Goal: Task Accomplishment & Management: Use online tool/utility

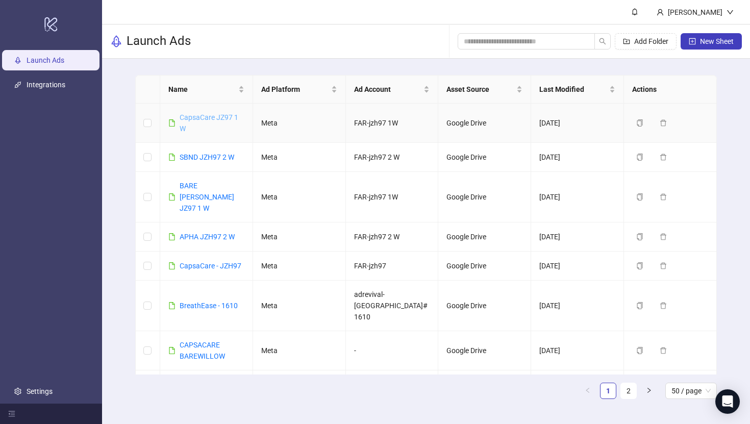
click at [203, 121] on link "CapsaCare JZ97 1 W" at bounding box center [209, 122] width 59 height 19
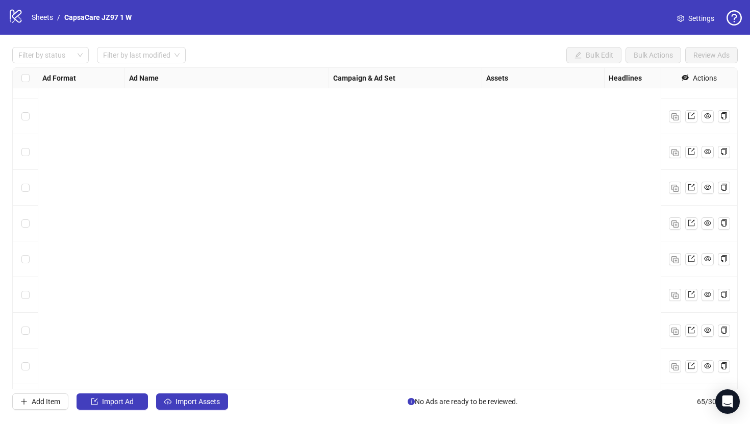
scroll to position [2021, 0]
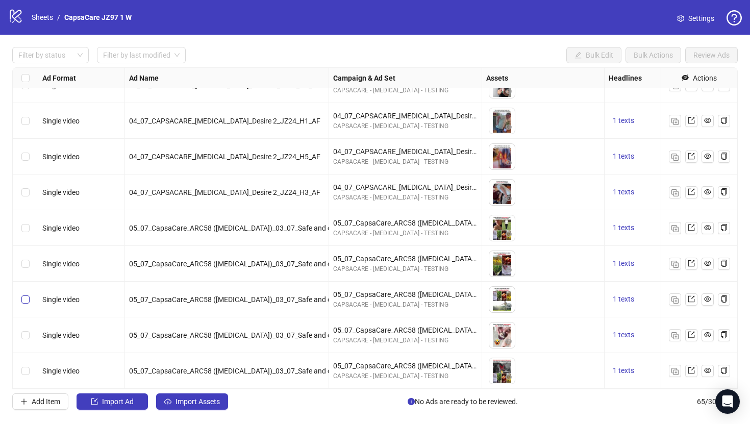
click at [23, 294] on label "Select row 63" at bounding box center [25, 299] width 8 height 11
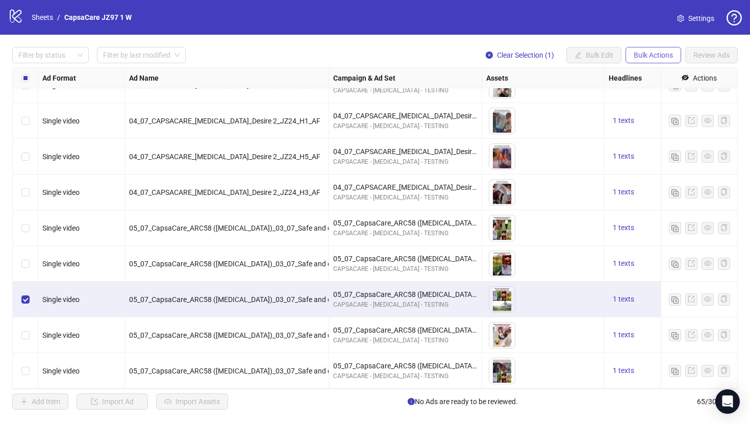
click at [654, 58] on span "Bulk Actions" at bounding box center [653, 55] width 39 height 8
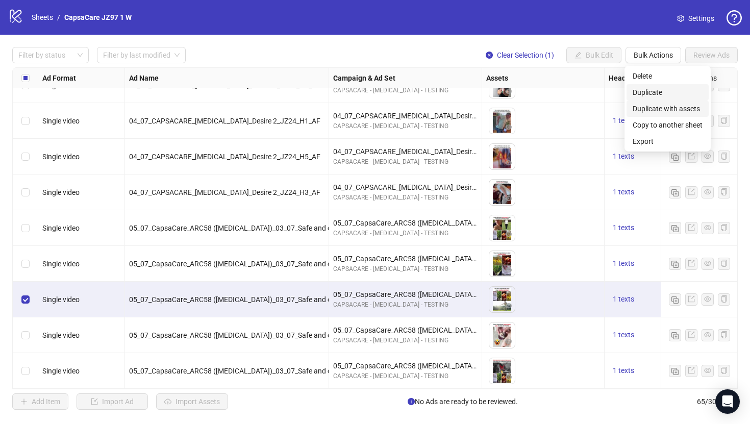
click at [649, 97] on span "Duplicate" at bounding box center [668, 92] width 70 height 11
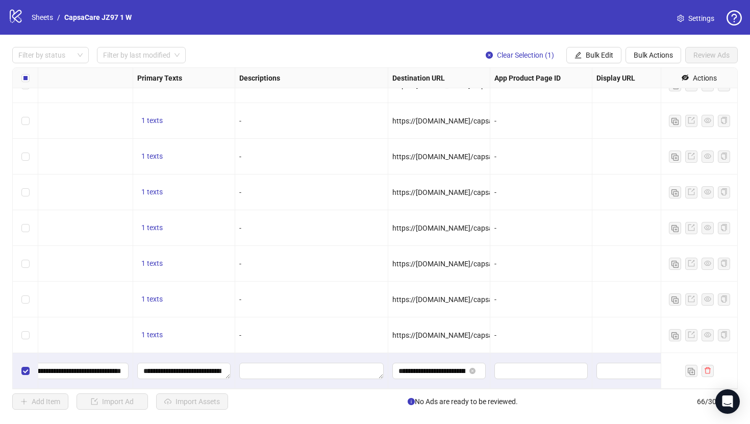
scroll to position [2057, 644]
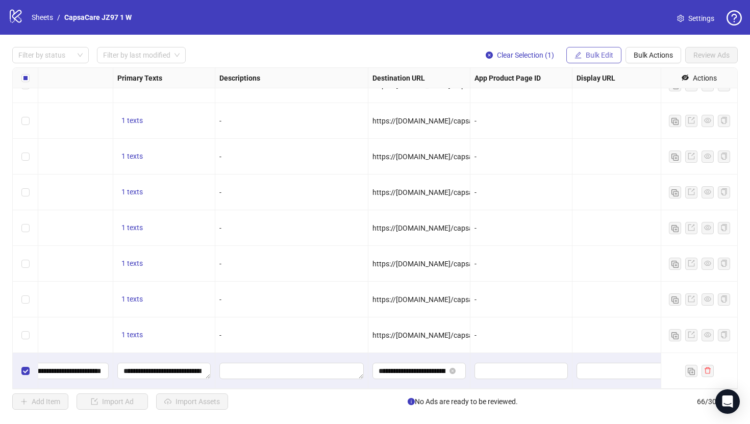
click at [587, 52] on span "Bulk Edit" at bounding box center [600, 55] width 28 height 8
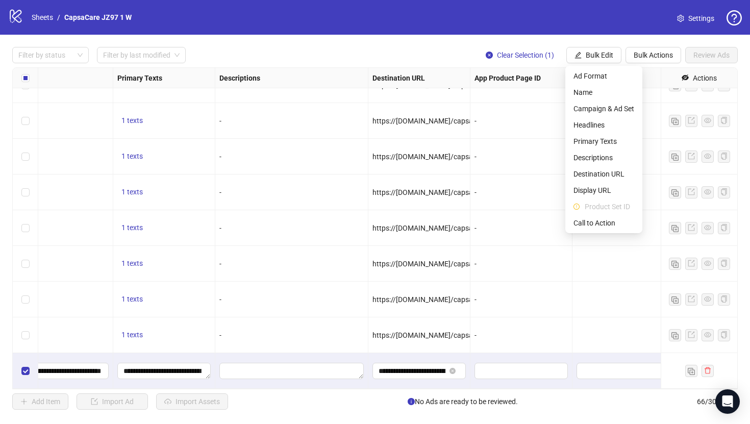
click at [93, 74] on div "Headlines" at bounding box center [36, 78] width 153 height 20
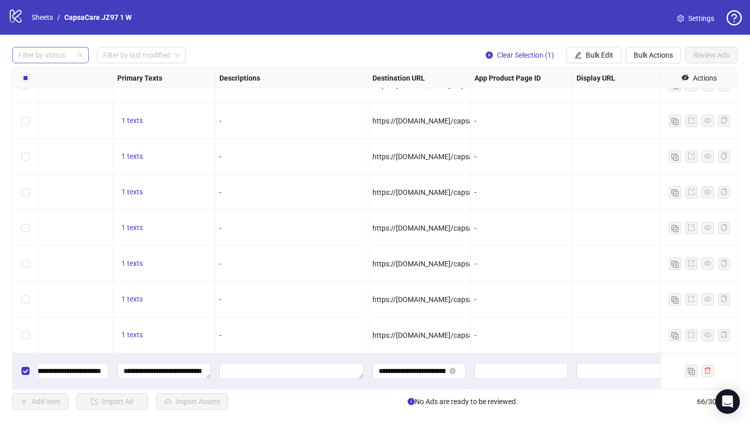
click at [62, 54] on div at bounding box center [45, 55] width 62 height 14
click at [65, 79] on div "Draft" at bounding box center [50, 75] width 60 height 11
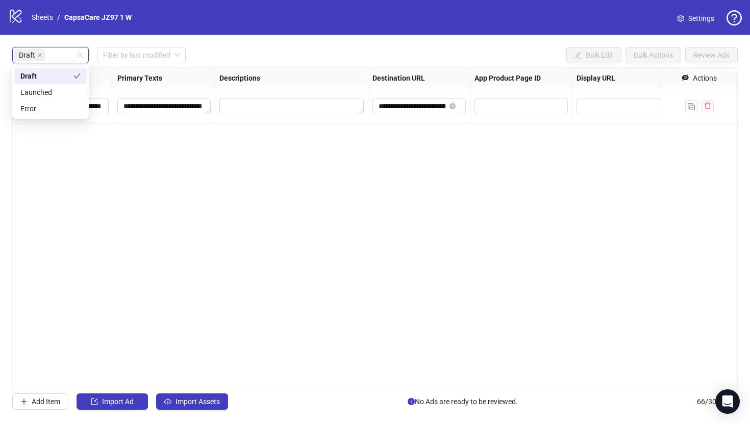
scroll to position [0, 644]
click at [186, 406] on button "Import Assets" at bounding box center [192, 401] width 72 height 16
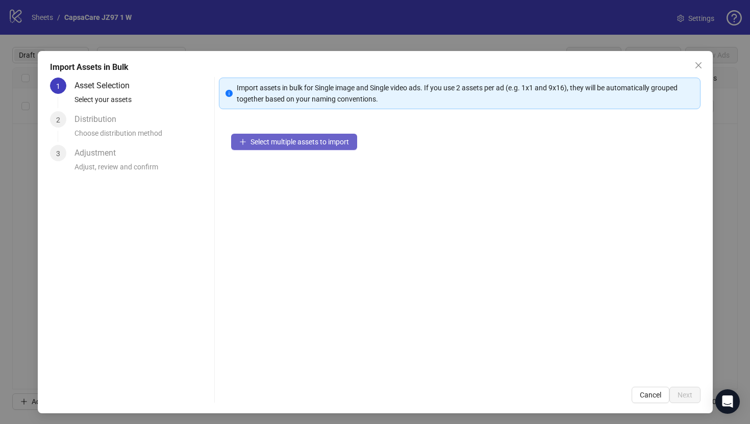
click at [264, 139] on span "Select multiple assets to import" at bounding box center [299, 142] width 98 height 8
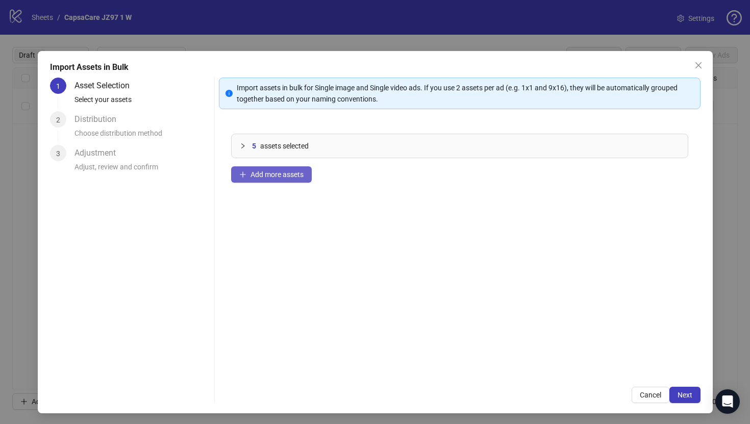
click at [270, 171] on span "Add more assets" at bounding box center [276, 174] width 53 height 8
click at [285, 178] on span "Add more assets" at bounding box center [276, 174] width 53 height 8
click at [287, 178] on span "Add more assets" at bounding box center [276, 174] width 53 height 8
click at [287, 183] on div "20 assets selected Add more assets" at bounding box center [460, 247] width 482 height 253
click at [285, 179] on button "Add more assets" at bounding box center [271, 174] width 81 height 16
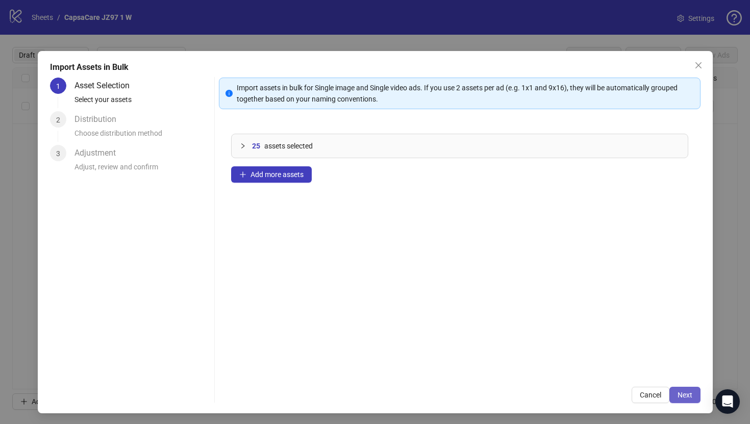
click at [673, 394] on button "Next" at bounding box center [684, 395] width 31 height 16
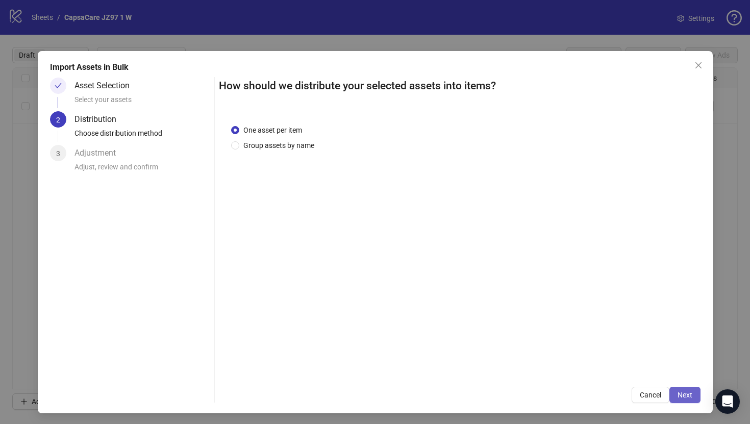
click at [687, 397] on span "Next" at bounding box center [685, 395] width 15 height 8
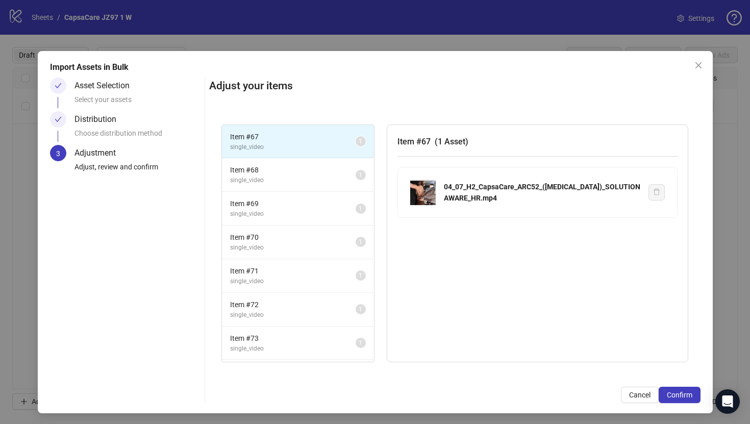
click at [687, 397] on span "Confirm" at bounding box center [680, 395] width 26 height 8
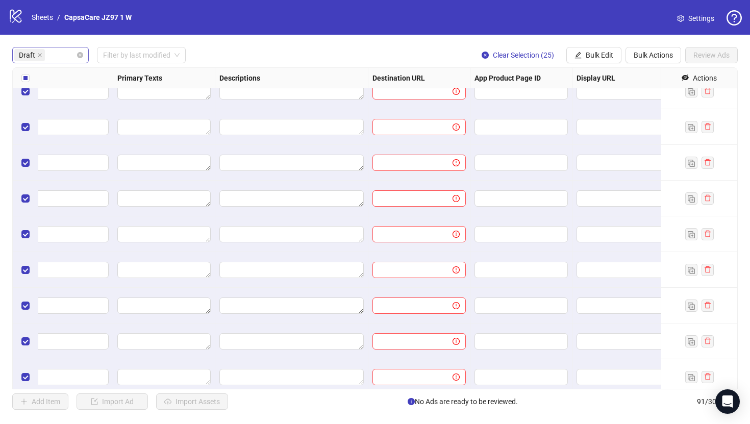
scroll to position [628, 644]
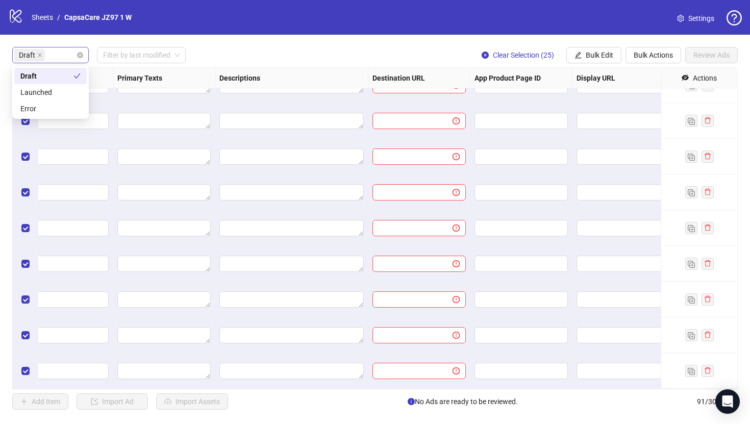
click at [63, 55] on div "Draft" at bounding box center [45, 55] width 62 height 14
click at [179, 45] on div "Draft Filter by last modified Clear Selection (25) Bulk Edit Bulk Actions Revie…" at bounding box center [375, 228] width 750 height 387
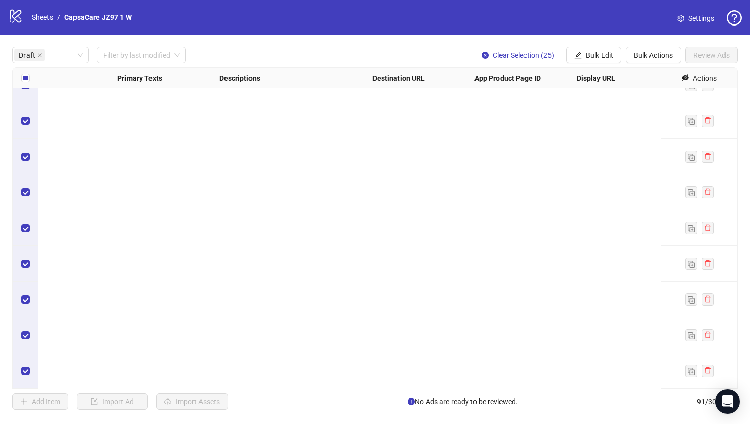
scroll to position [0, 644]
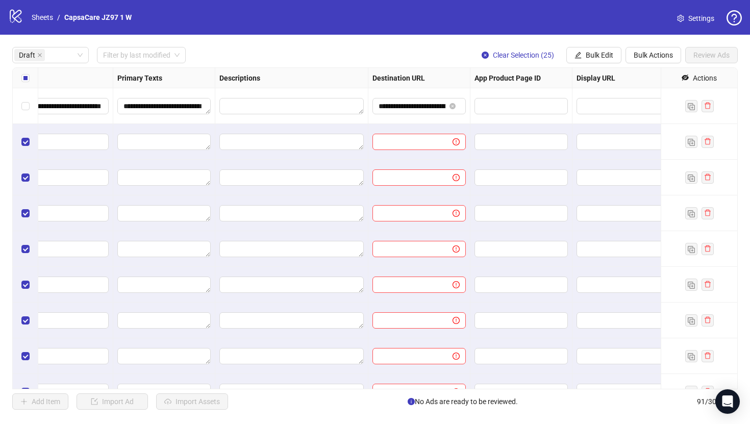
click at [23, 85] on div "Select all rows" at bounding box center [26, 78] width 26 height 20
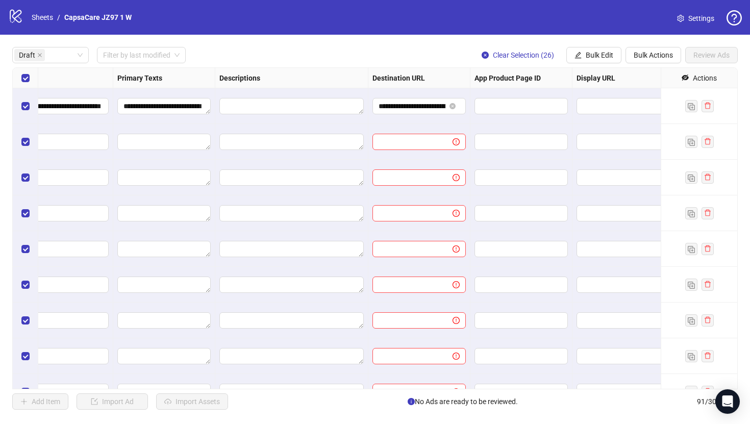
click at [23, 85] on div "Select all rows" at bounding box center [26, 78] width 26 height 20
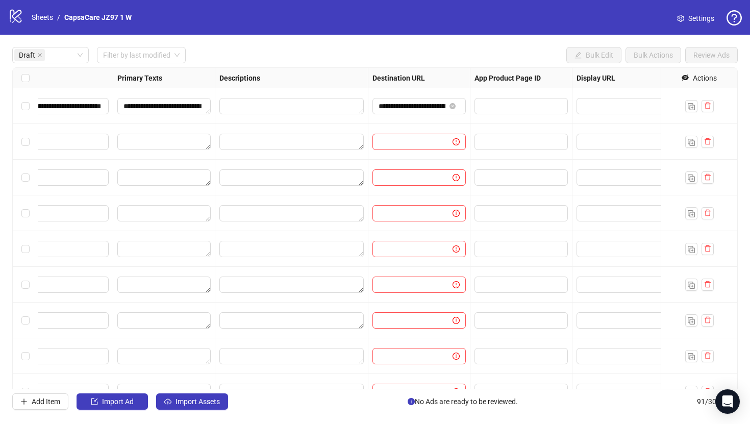
click at [25, 131] on div "Select row 2" at bounding box center [26, 142] width 26 height 36
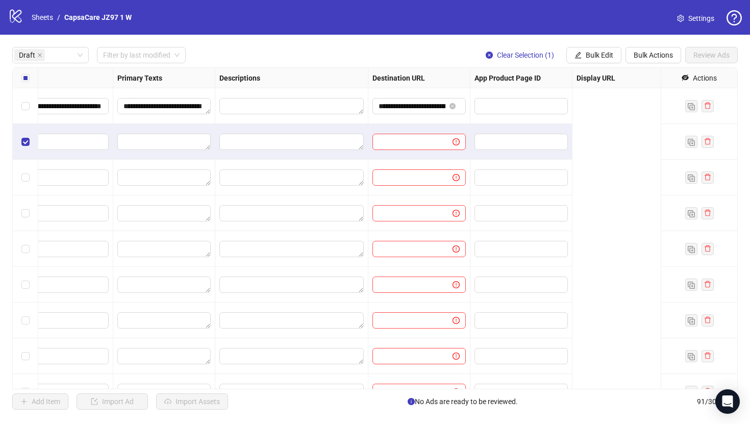
scroll to position [0, 0]
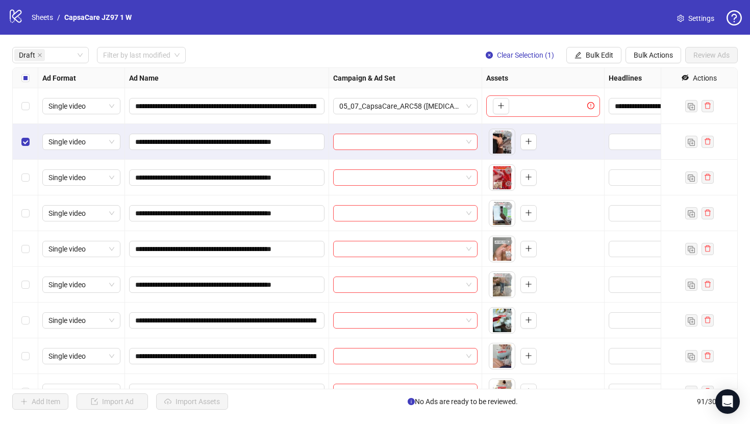
click at [29, 274] on div "Select row 6" at bounding box center [26, 285] width 26 height 36
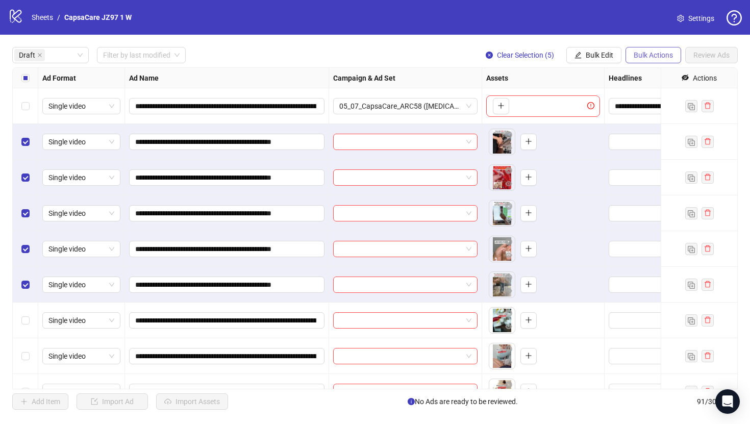
click at [652, 51] on span "Bulk Actions" at bounding box center [653, 55] width 39 height 8
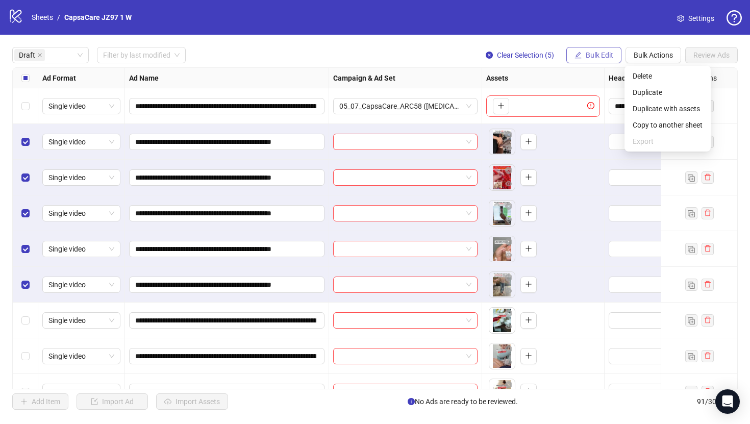
click at [607, 53] on span "Bulk Edit" at bounding box center [600, 55] width 28 height 8
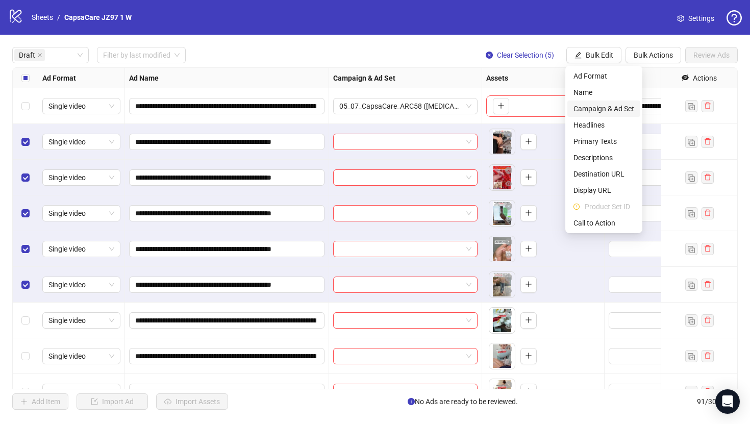
click at [611, 106] on span "Campaign & Ad Set" at bounding box center [603, 108] width 61 height 11
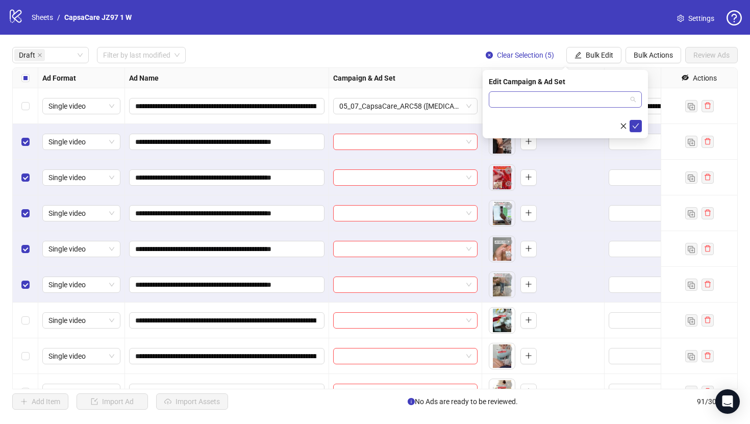
click at [612, 105] on input "search" at bounding box center [561, 99] width 132 height 15
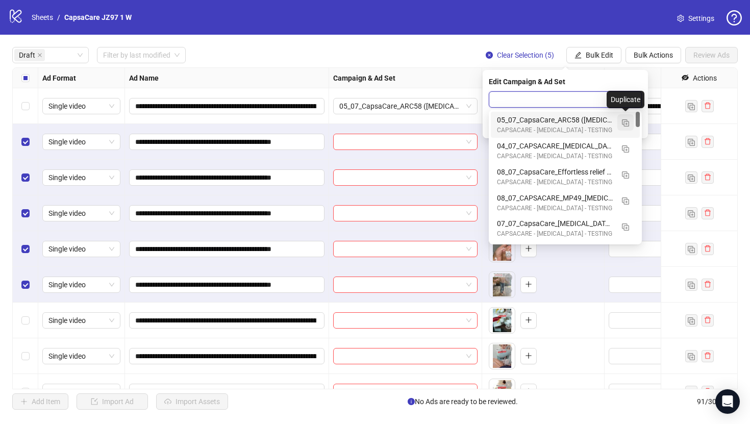
click at [623, 119] on img "button" at bounding box center [625, 122] width 7 height 7
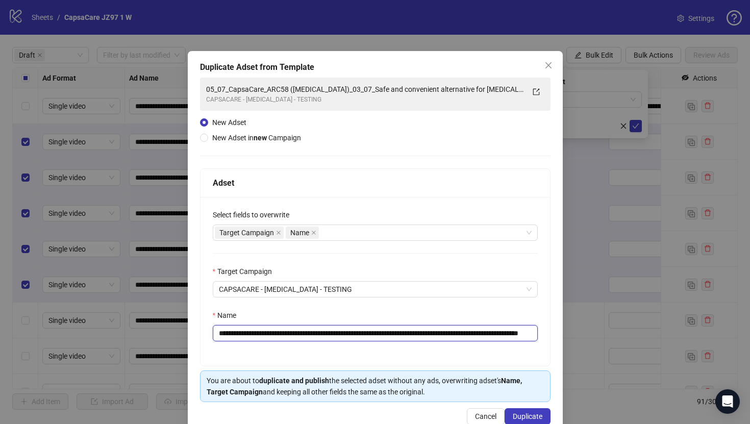
click at [423, 330] on input "**********" at bounding box center [375, 333] width 325 height 16
paste input "text"
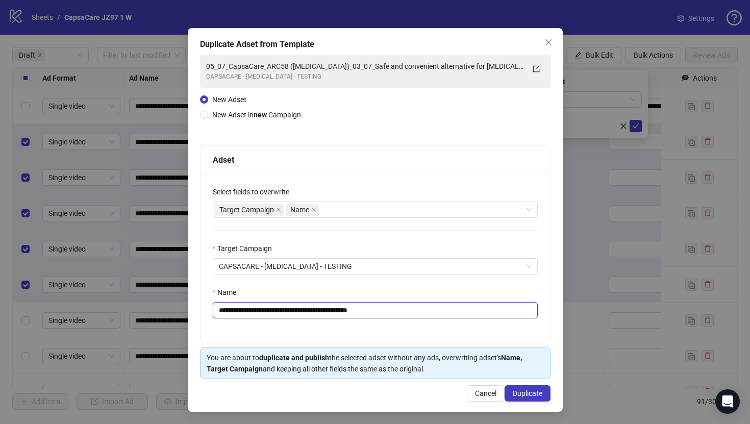
paste input "text"
type input "**********"
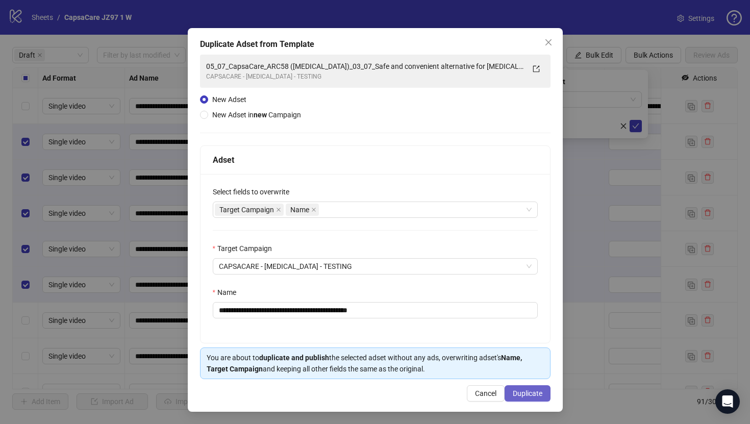
click at [518, 387] on button "Duplicate" at bounding box center [528, 393] width 46 height 16
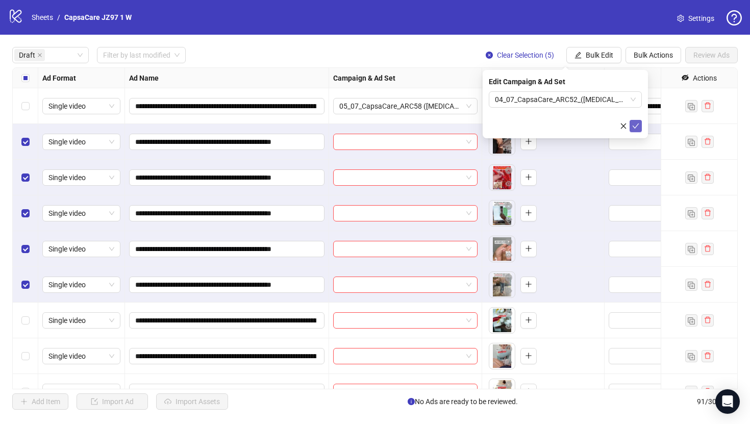
click at [636, 122] on icon "check" at bounding box center [635, 125] width 7 height 7
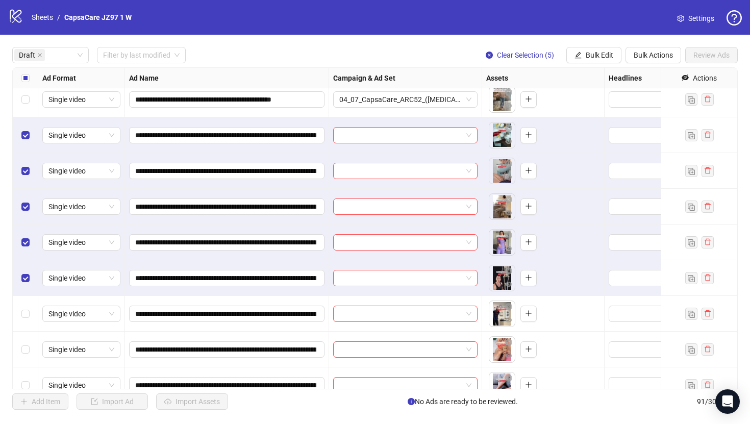
scroll to position [185, 0]
click at [589, 55] on span "Bulk Edit" at bounding box center [600, 55] width 28 height 8
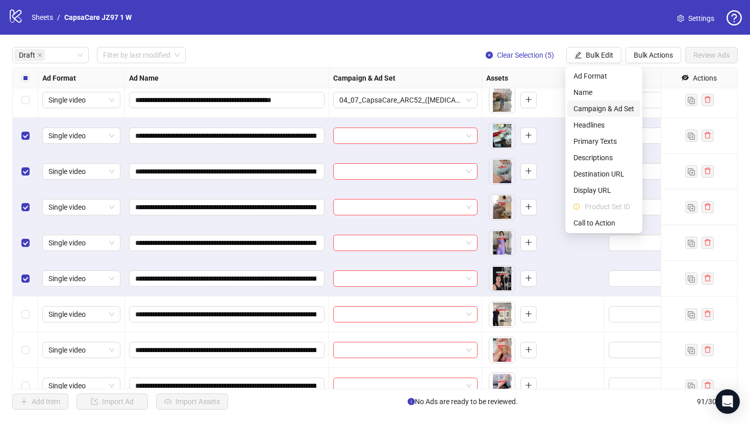
click at [596, 104] on span "Campaign & Ad Set" at bounding box center [603, 108] width 61 height 11
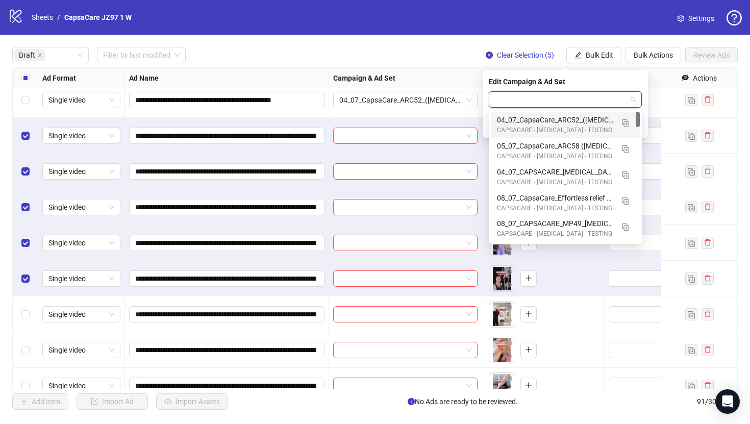
click at [507, 98] on input "search" at bounding box center [561, 99] width 132 height 15
click at [624, 120] on img "button" at bounding box center [625, 122] width 7 height 7
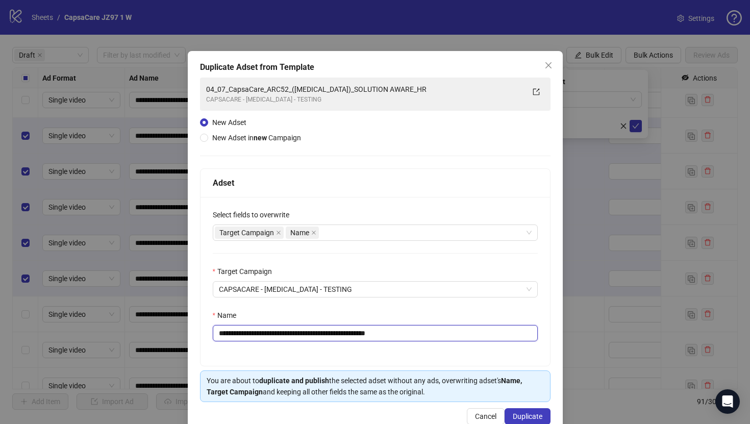
click at [428, 329] on input "**********" at bounding box center [375, 333] width 325 height 16
paste input "**********"
type input "**********"
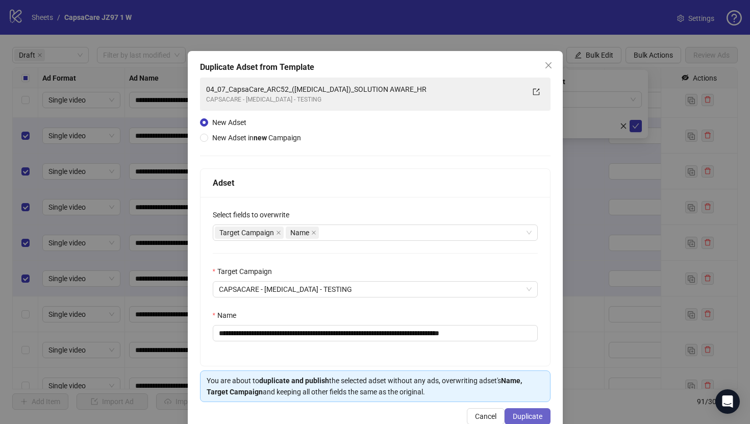
click at [525, 411] on button "Duplicate" at bounding box center [528, 416] width 46 height 16
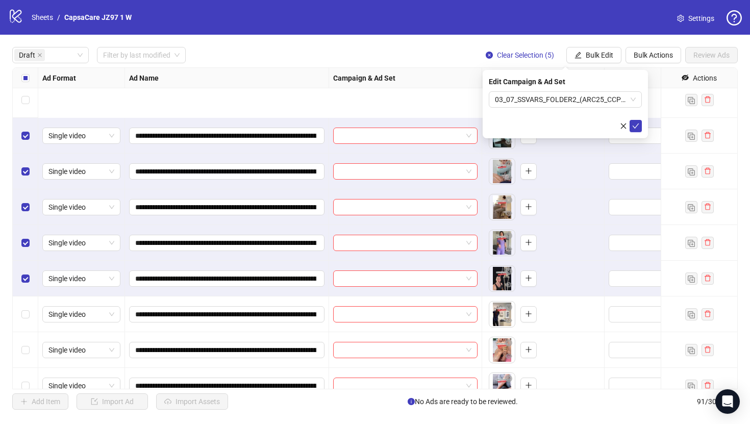
scroll to position [308, 0]
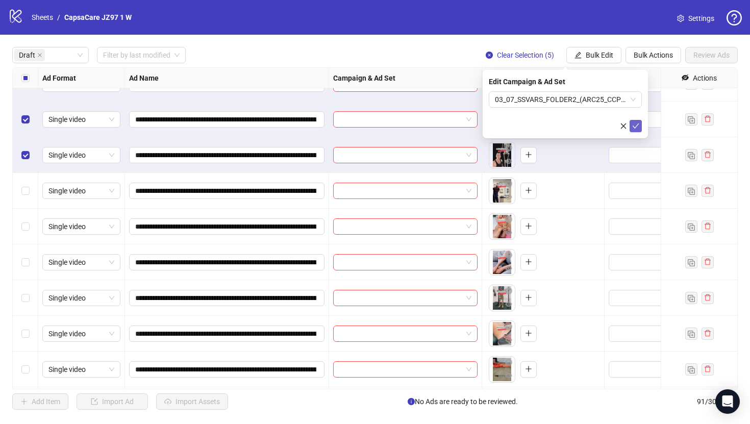
click at [635, 122] on icon "check" at bounding box center [635, 125] width 7 height 7
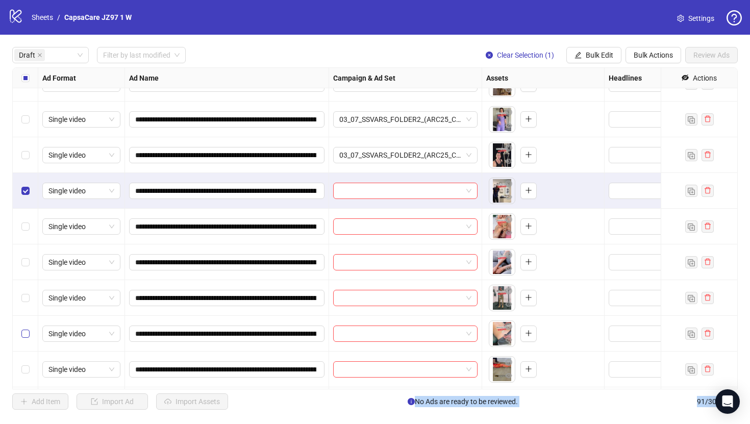
click at [28, 338] on label "Select row 16" at bounding box center [25, 333] width 8 height 11
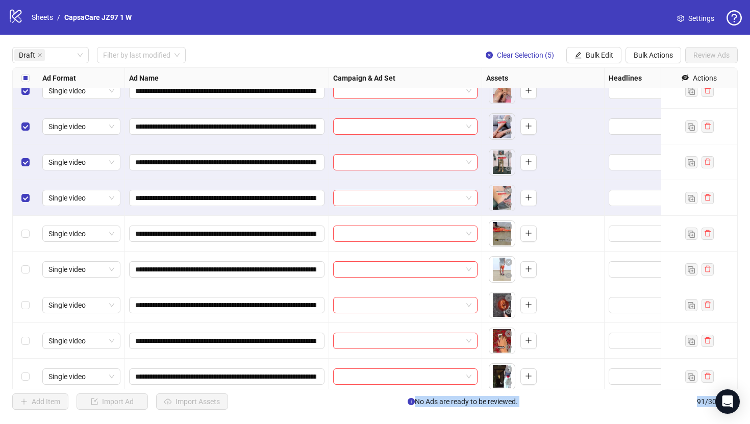
scroll to position [452, 0]
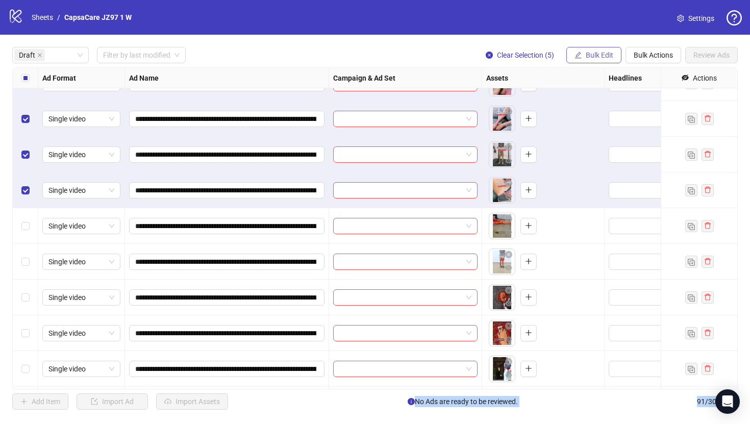
click at [607, 59] on button "Bulk Edit" at bounding box center [593, 55] width 55 height 16
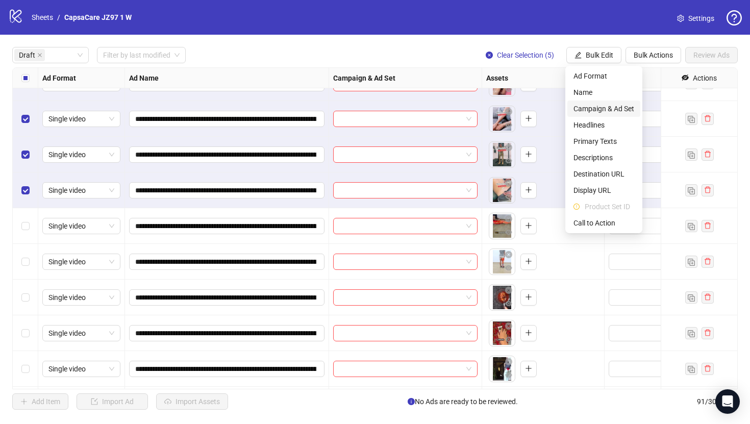
click at [602, 110] on span "Campaign & Ad Set" at bounding box center [603, 108] width 61 height 11
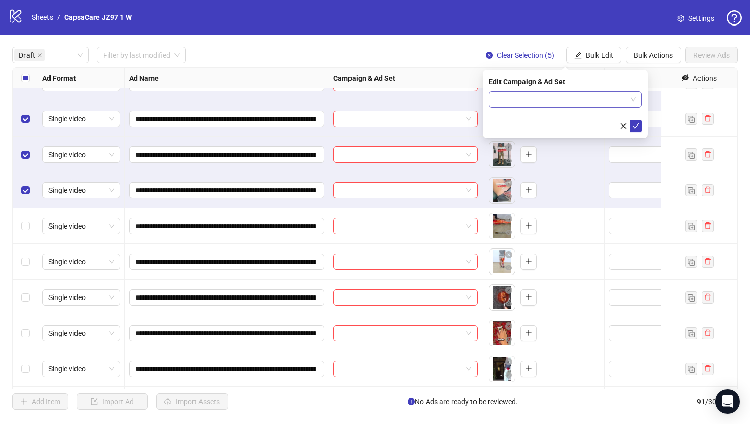
click at [595, 105] on input "search" at bounding box center [561, 99] width 132 height 15
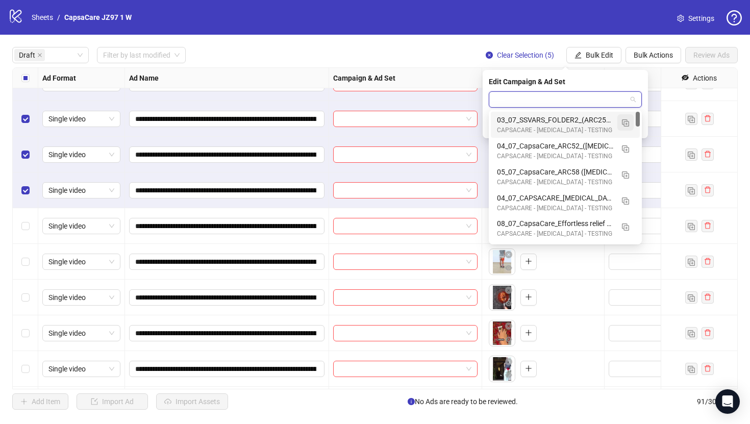
click at [619, 120] on button "button" at bounding box center [625, 122] width 16 height 16
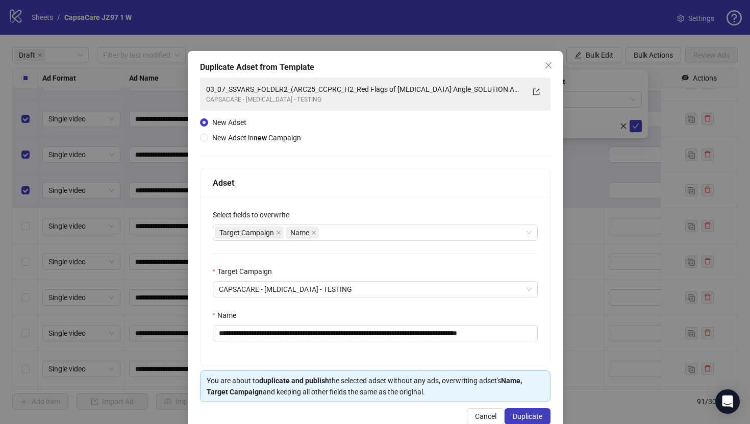
click at [464, 322] on div "Name" at bounding box center [375, 317] width 325 height 15
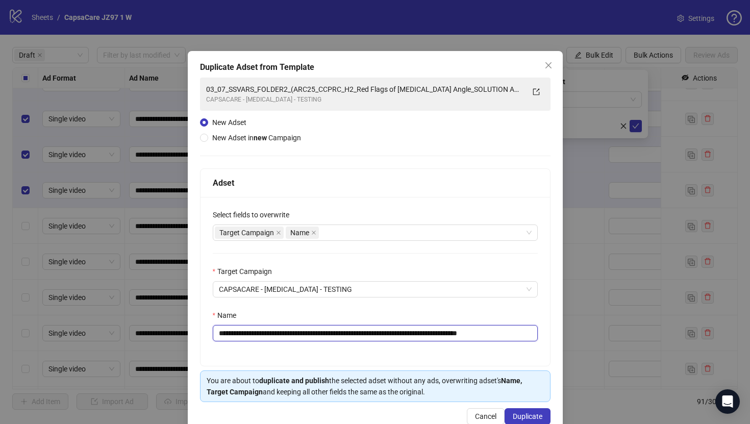
click at [469, 329] on input "**********" at bounding box center [375, 333] width 325 height 16
paste input "text"
type input "**********"
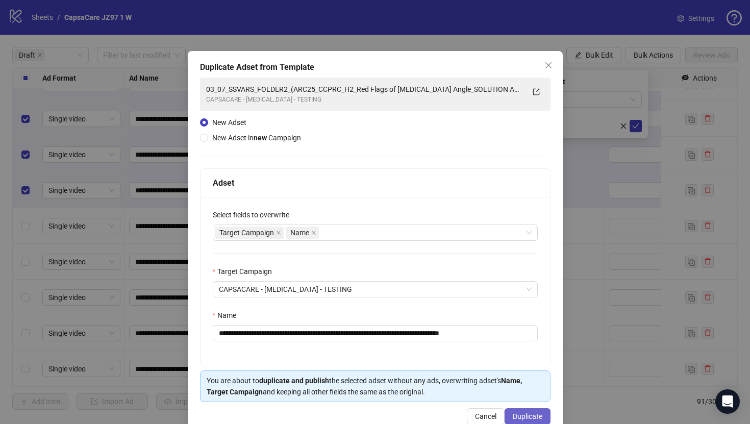
click at [528, 413] on span "Duplicate" at bounding box center [528, 416] width 30 height 8
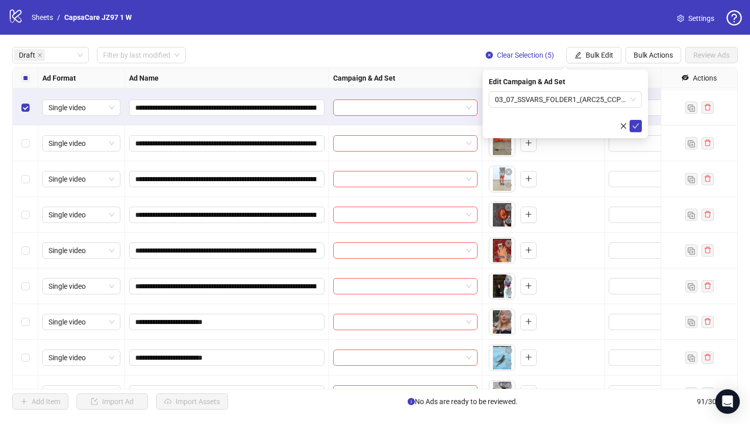
scroll to position [535, 0]
click at [633, 129] on icon "check" at bounding box center [635, 125] width 7 height 7
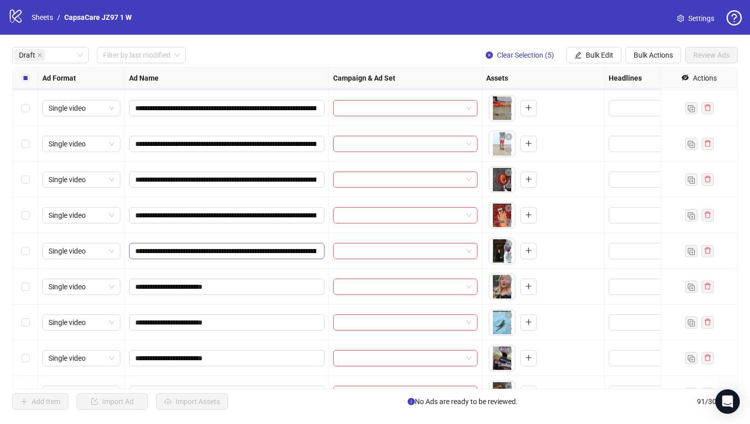
scroll to position [626, 0]
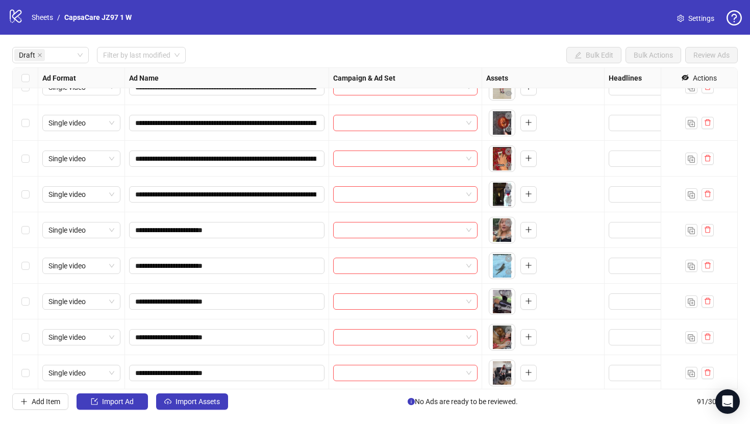
click at [22, 241] on div "Select row 22" at bounding box center [26, 230] width 26 height 36
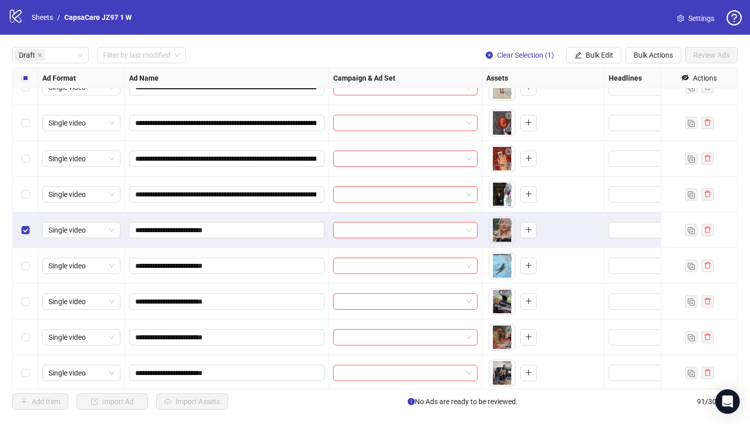
scroll to position [628, 0]
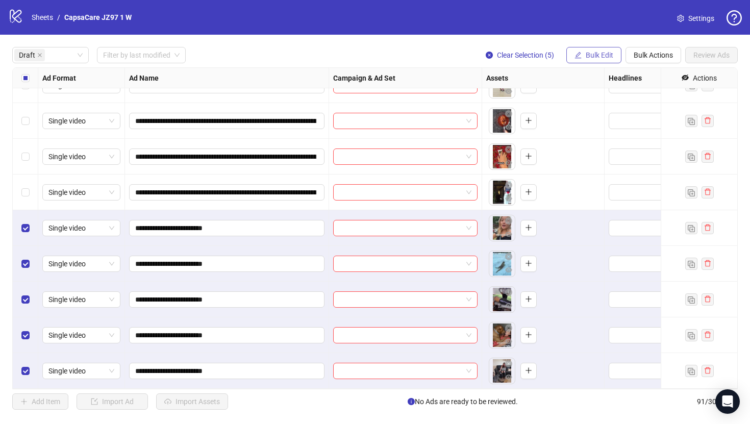
click at [583, 57] on button "Bulk Edit" at bounding box center [593, 55] width 55 height 16
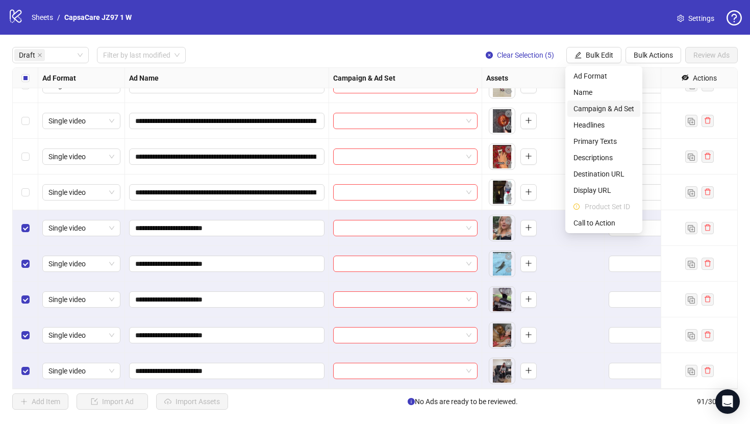
click at [587, 113] on span "Campaign & Ad Set" at bounding box center [603, 108] width 61 height 11
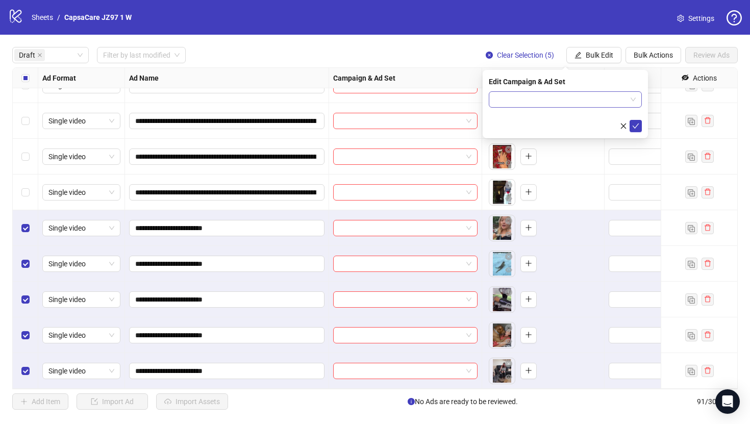
click at [566, 104] on input "search" at bounding box center [561, 99] width 132 height 15
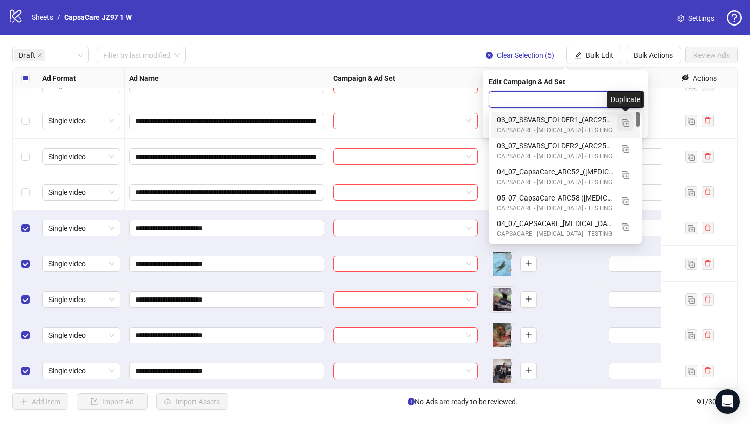
click at [625, 120] on img "button" at bounding box center [625, 122] width 7 height 7
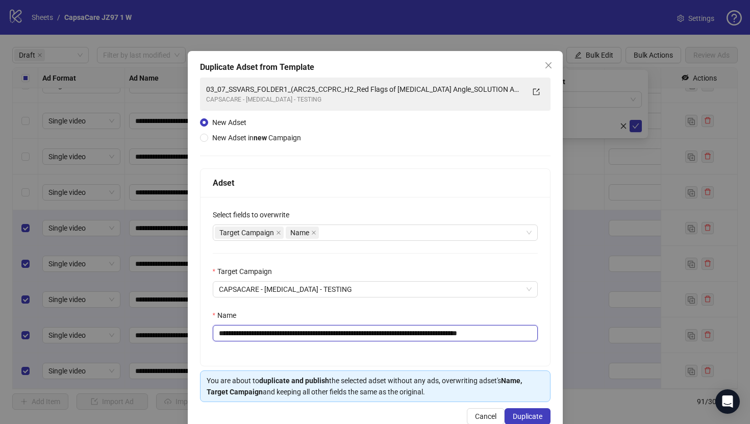
click at [465, 336] on input "**********" at bounding box center [375, 333] width 325 height 16
paste input "text"
type input "**********"
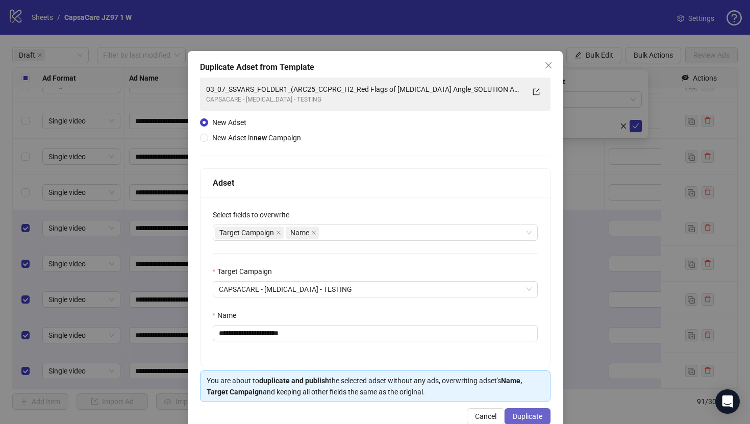
click at [522, 416] on span "Duplicate" at bounding box center [528, 416] width 30 height 8
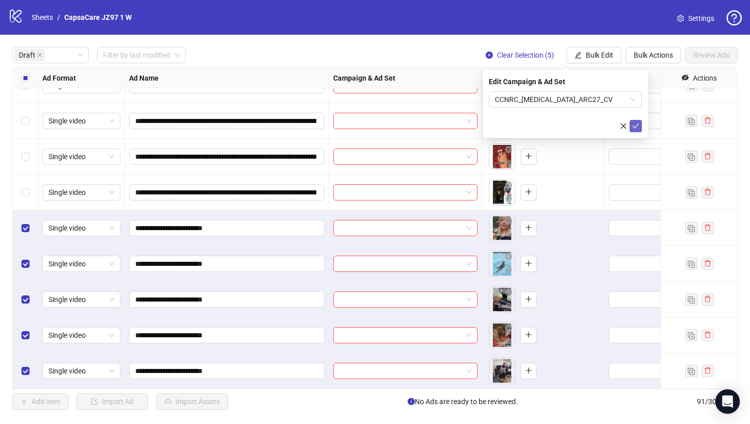
click at [635, 126] on icon "check" at bounding box center [635, 125] width 7 height 7
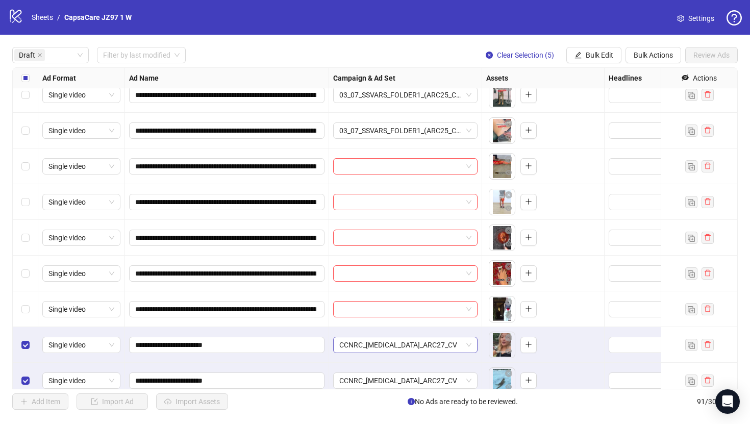
scroll to position [488, 0]
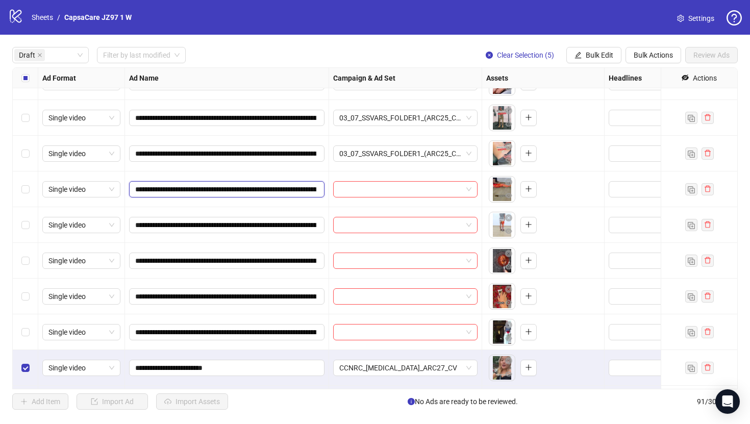
click at [233, 193] on input "**********" at bounding box center [225, 189] width 181 height 11
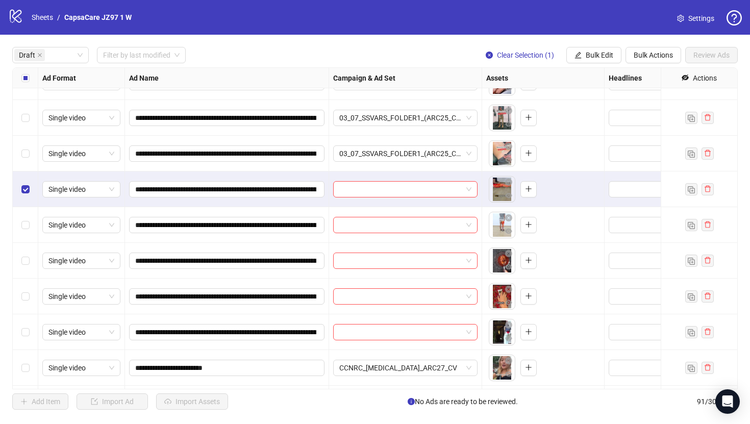
click at [30, 337] on div "Select row 21" at bounding box center [26, 332] width 26 height 36
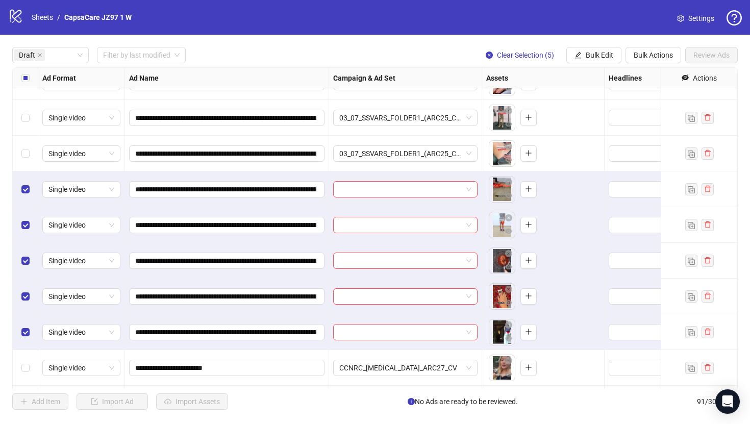
scroll to position [628, 0]
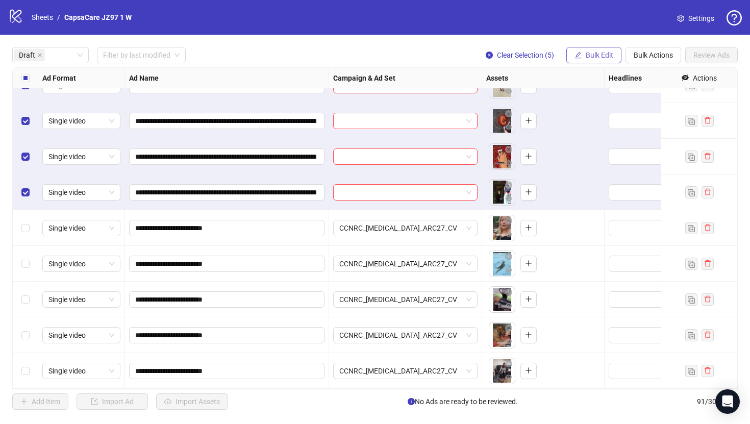
click at [595, 59] on span "Bulk Edit" at bounding box center [600, 55] width 28 height 8
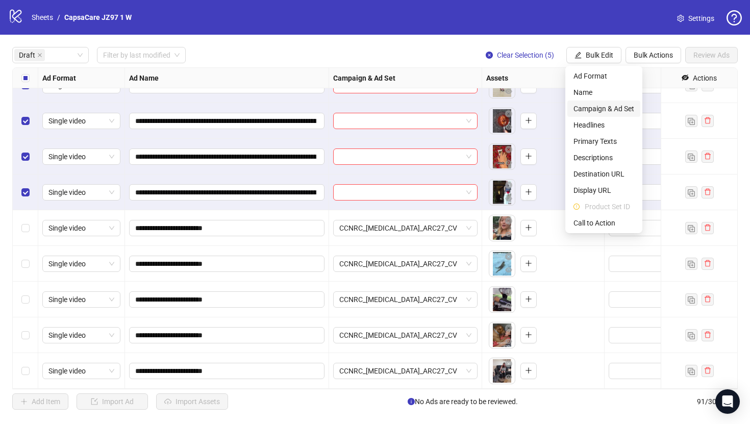
click at [608, 110] on span "Campaign & Ad Set" at bounding box center [603, 108] width 61 height 11
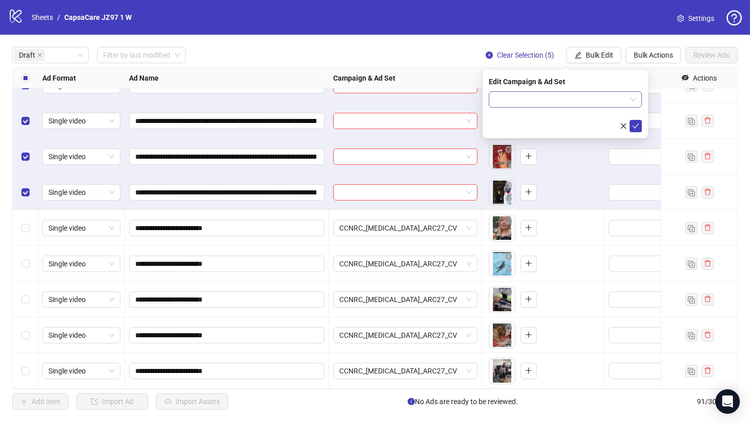
click at [599, 103] on input "search" at bounding box center [561, 99] width 132 height 15
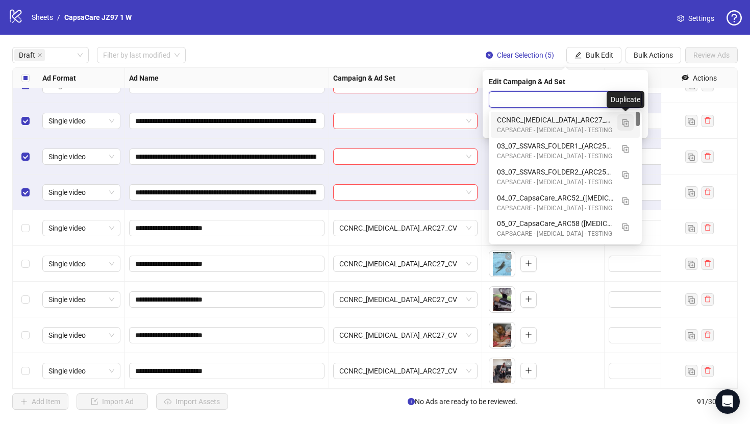
click at [624, 122] on img "button" at bounding box center [625, 122] width 7 height 7
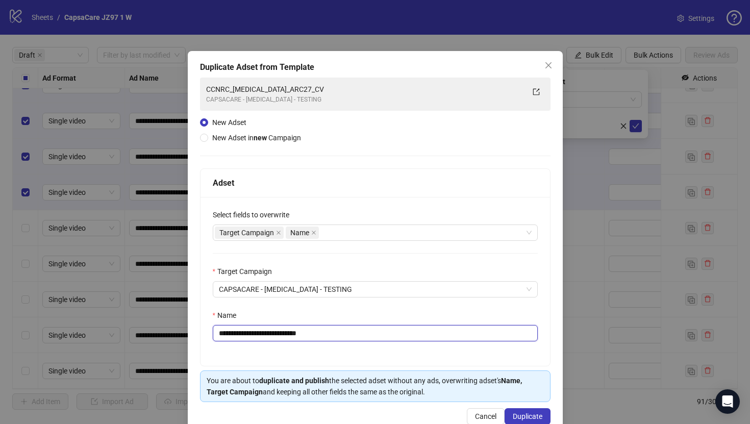
click at [483, 327] on input "**********" at bounding box center [375, 333] width 325 height 16
paste input "**********"
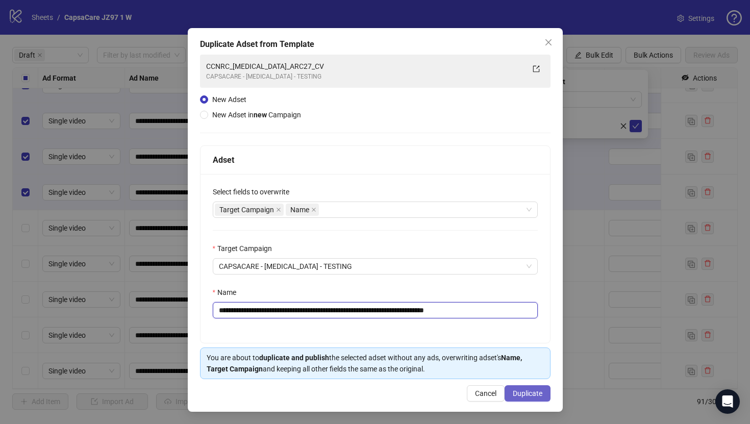
type input "**********"
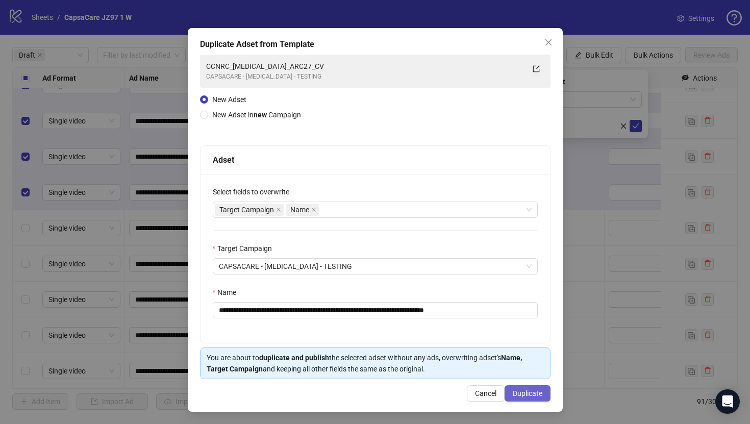
click at [531, 389] on span "Duplicate" at bounding box center [528, 393] width 30 height 8
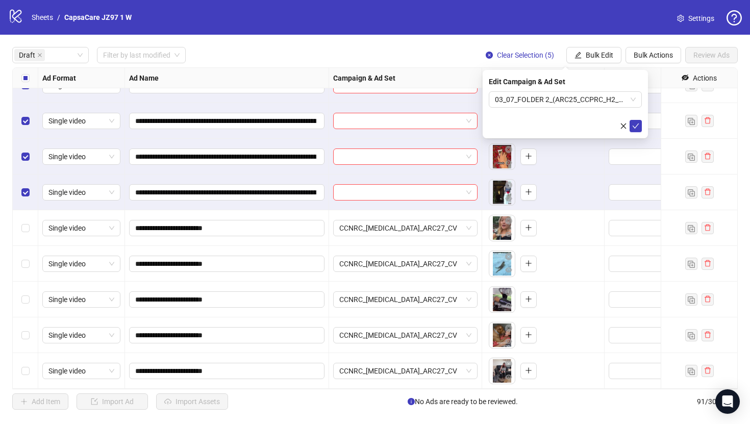
click at [634, 128] on icon "check" at bounding box center [635, 125] width 7 height 7
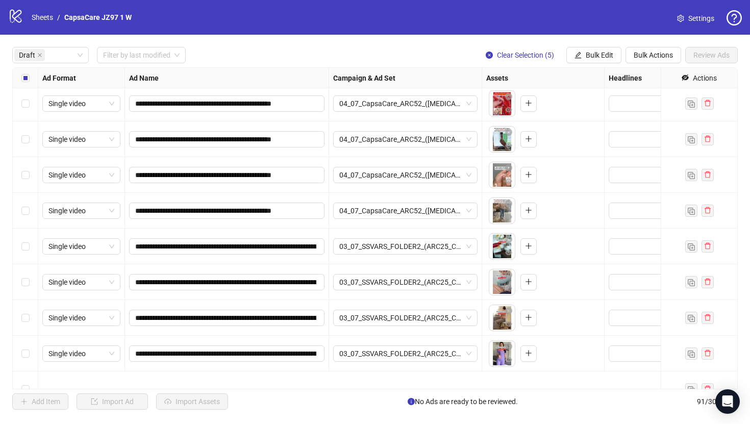
scroll to position [0, 0]
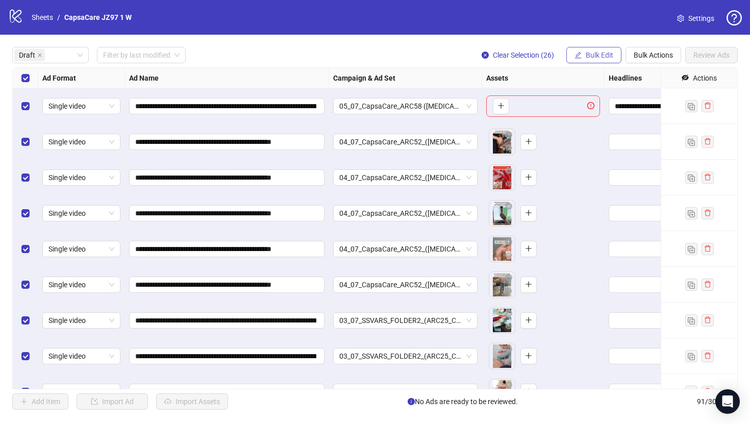
click at [607, 56] on span "Bulk Edit" at bounding box center [600, 55] width 28 height 8
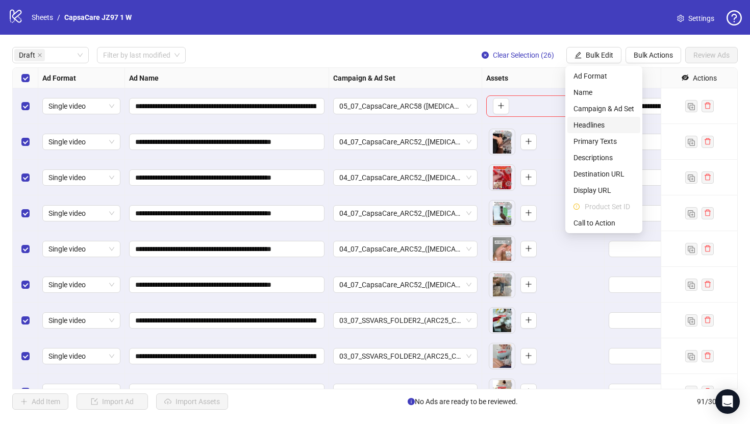
click at [595, 123] on span "Headlines" at bounding box center [603, 124] width 61 height 11
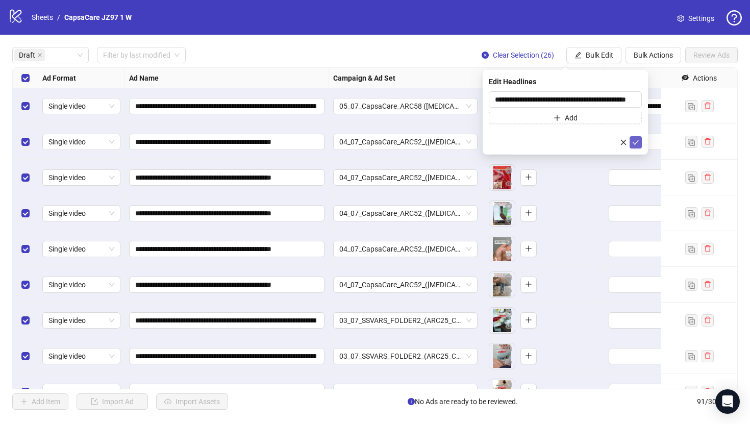
click at [634, 143] on icon "check" at bounding box center [636, 142] width 7 height 5
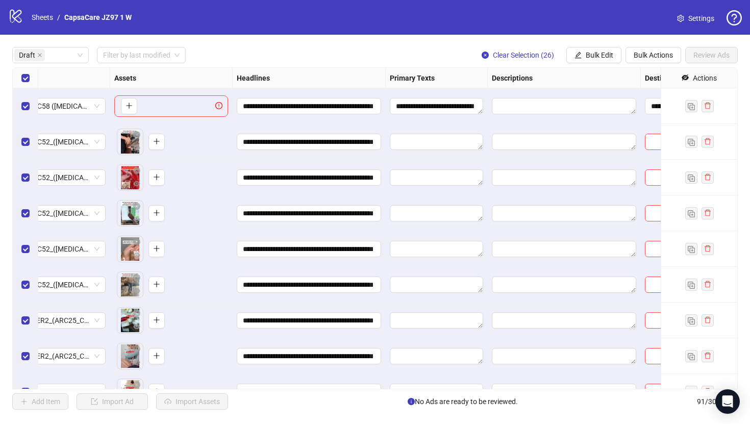
scroll to position [0, 381]
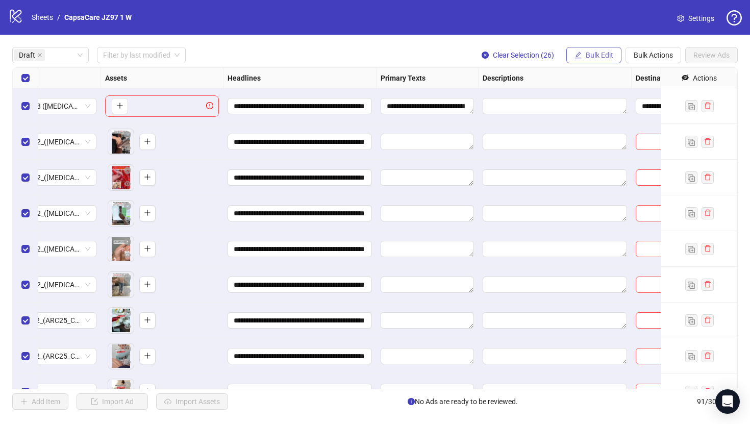
click at [604, 51] on span "Bulk Edit" at bounding box center [600, 55] width 28 height 8
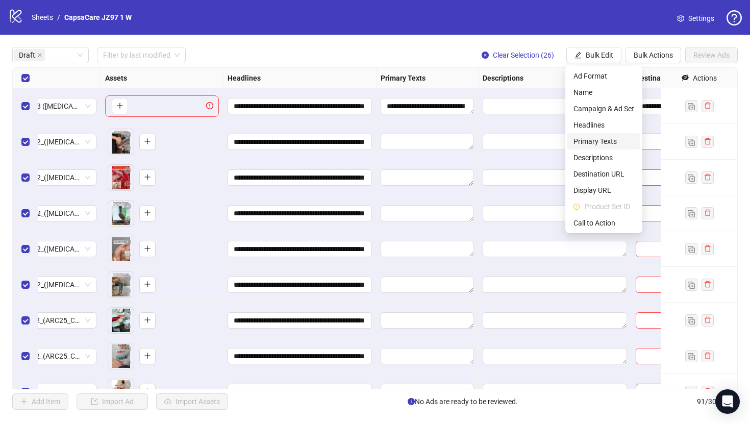
click at [598, 139] on span "Primary Texts" at bounding box center [603, 141] width 61 height 11
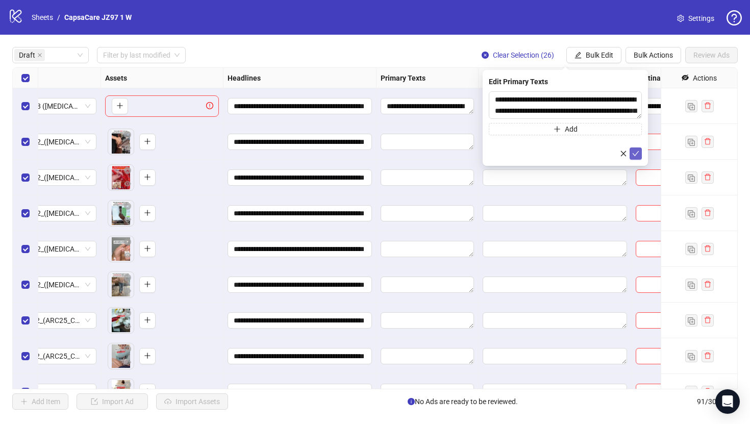
click at [635, 153] on icon "check" at bounding box center [635, 153] width 7 height 7
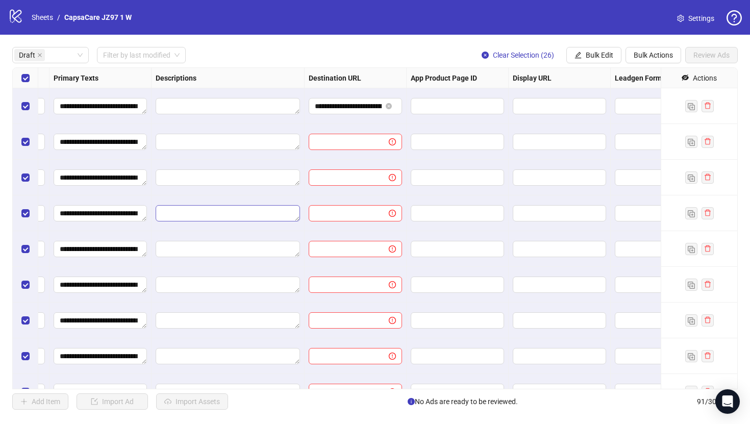
scroll to position [0, 740]
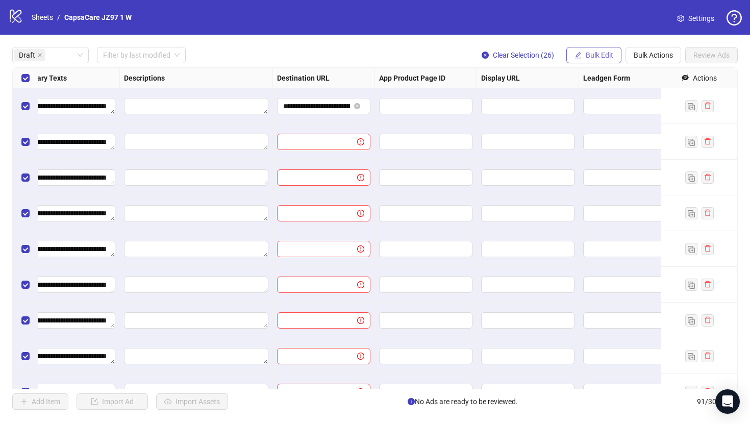
click at [599, 52] on span "Bulk Edit" at bounding box center [600, 55] width 28 height 8
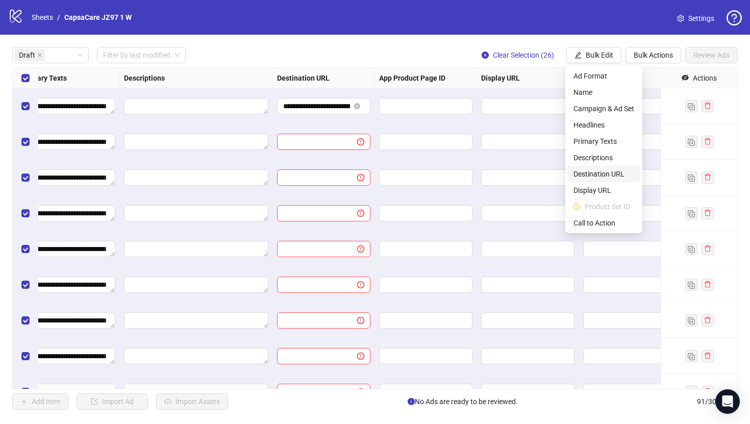
click at [597, 171] on span "Destination URL" at bounding box center [603, 173] width 61 height 11
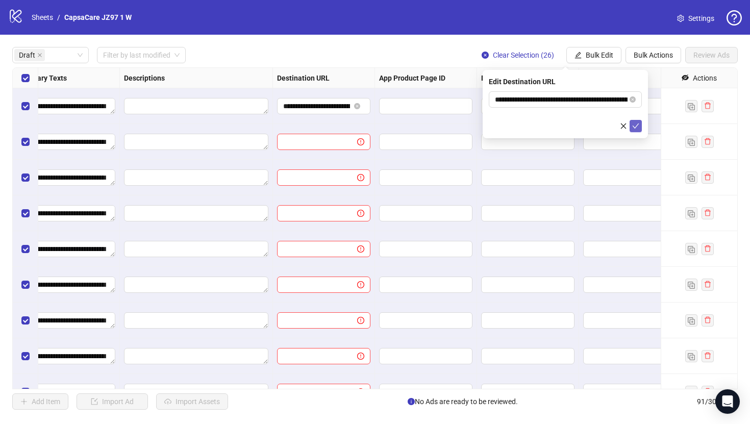
click at [635, 130] on span "submit" at bounding box center [635, 126] width 7 height 8
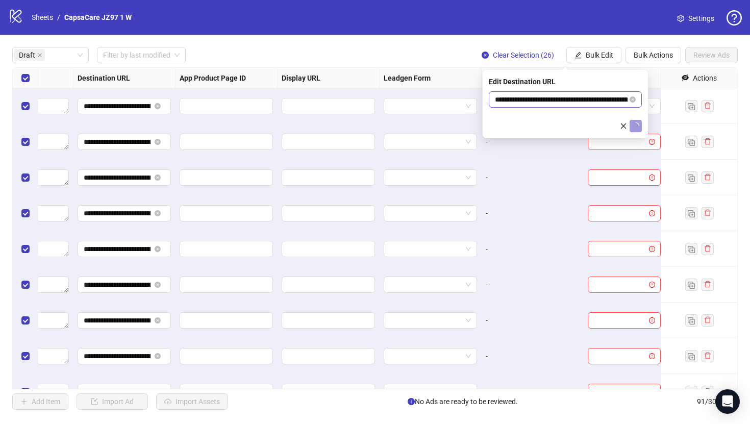
scroll to position [0, 944]
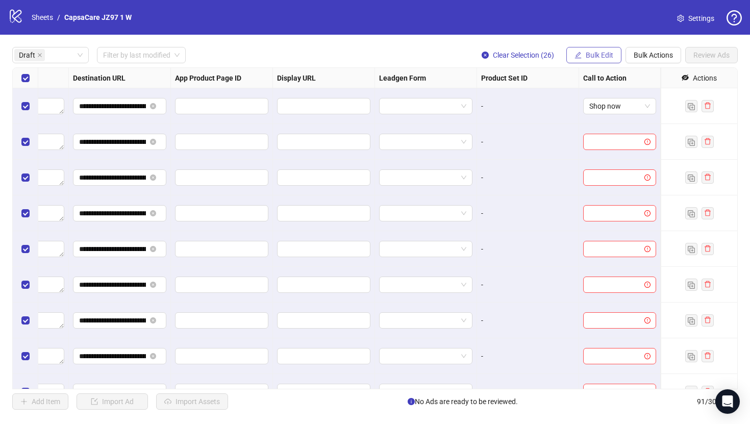
click at [601, 55] on span "Bulk Edit" at bounding box center [600, 55] width 28 height 8
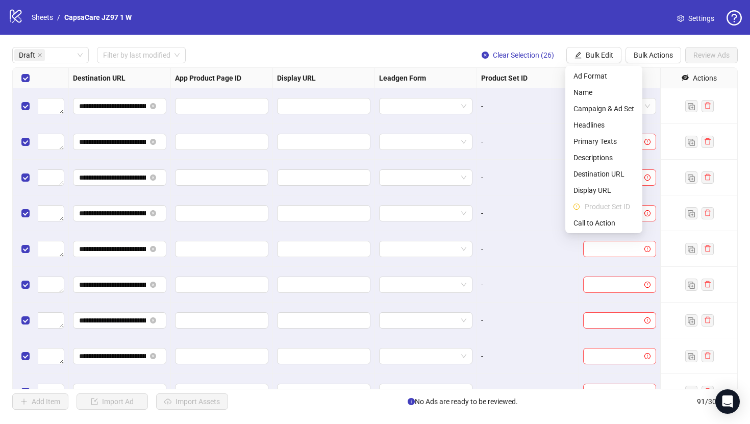
click at [591, 213] on li "Product Set ID" at bounding box center [603, 206] width 73 height 16
click at [593, 218] on span "Call to Action" at bounding box center [603, 222] width 61 height 11
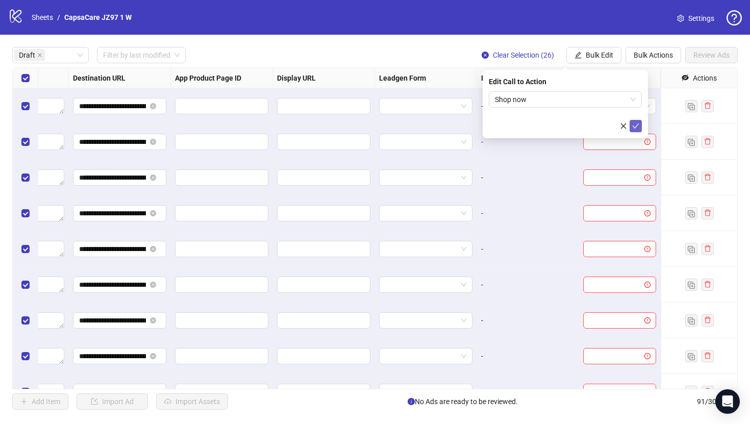
drag, startPoint x: 627, startPoint y: 127, endPoint x: 634, endPoint y: 125, distance: 7.3
click at [634, 125] on div at bounding box center [565, 126] width 153 height 12
click at [634, 125] on icon "check" at bounding box center [635, 125] width 7 height 7
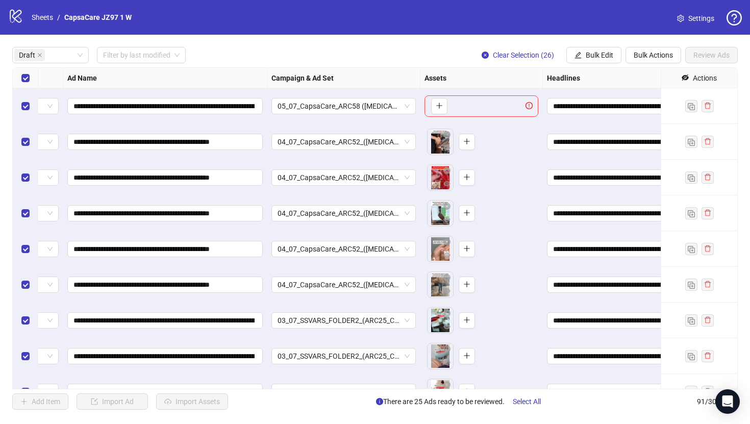
scroll to position [0, 0]
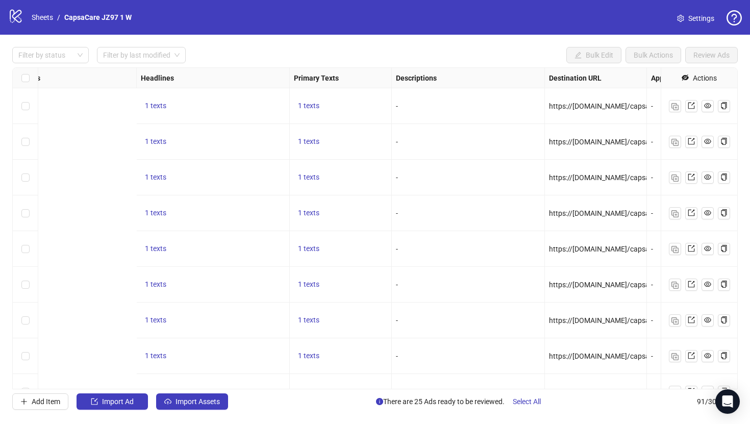
scroll to position [0, 893]
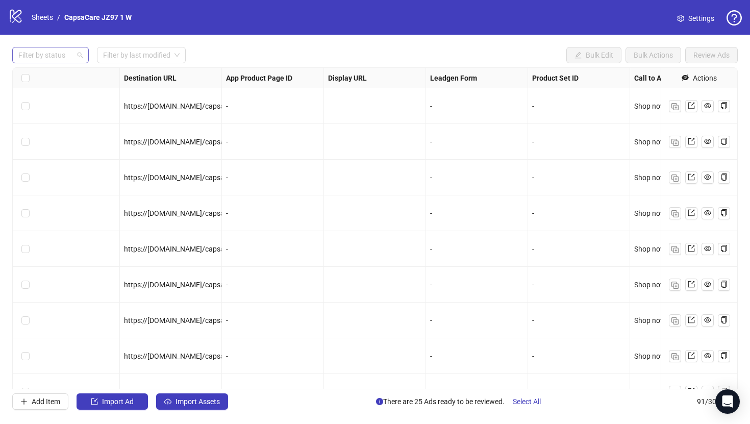
click at [67, 56] on div at bounding box center [45, 55] width 62 height 14
click at [60, 77] on div "Draft" at bounding box center [50, 75] width 60 height 11
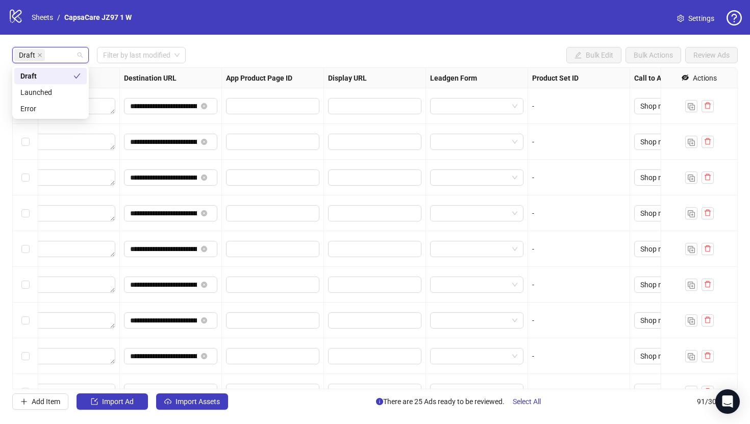
click at [215, 22] on div "logo/logo-mobile Sheets / CapsaCare JZ97 1 W Settings" at bounding box center [375, 17] width 734 height 18
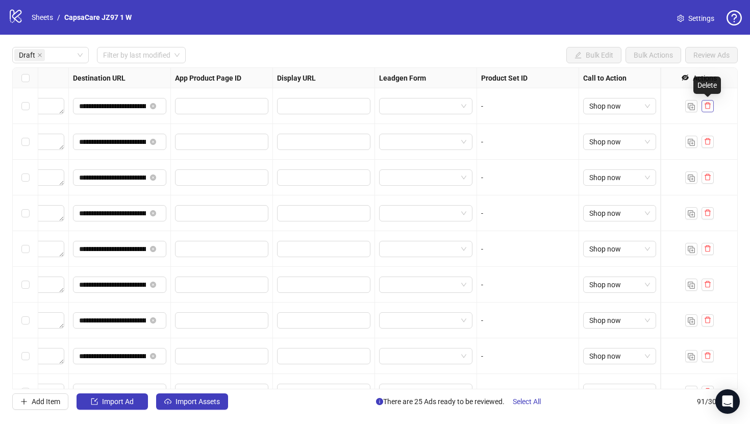
click at [709, 108] on icon "delete" at bounding box center [708, 106] width 6 height 7
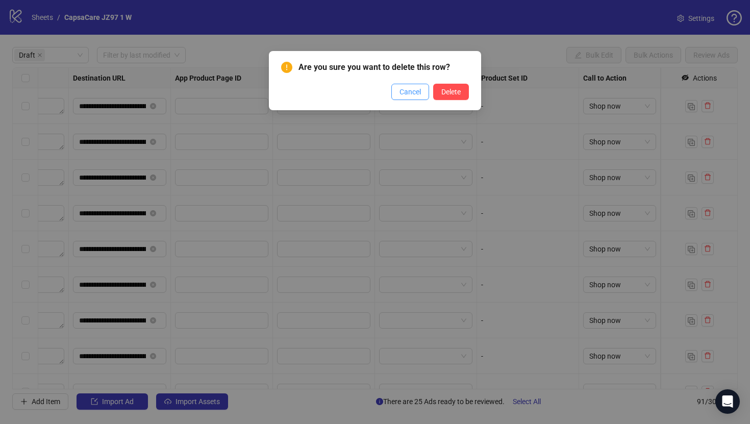
click at [413, 96] on button "Cancel" at bounding box center [410, 92] width 38 height 16
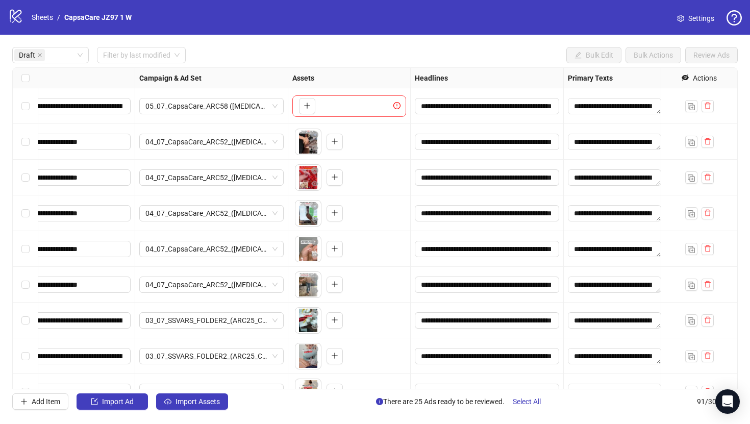
scroll to position [0, 0]
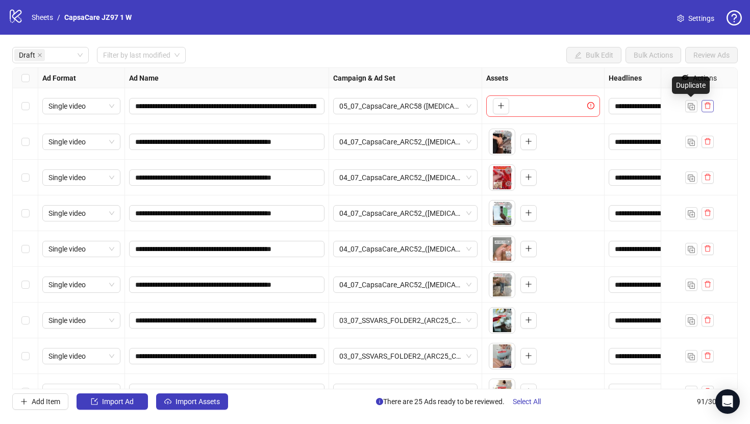
click at [705, 103] on icon "delete" at bounding box center [707, 105] width 7 height 7
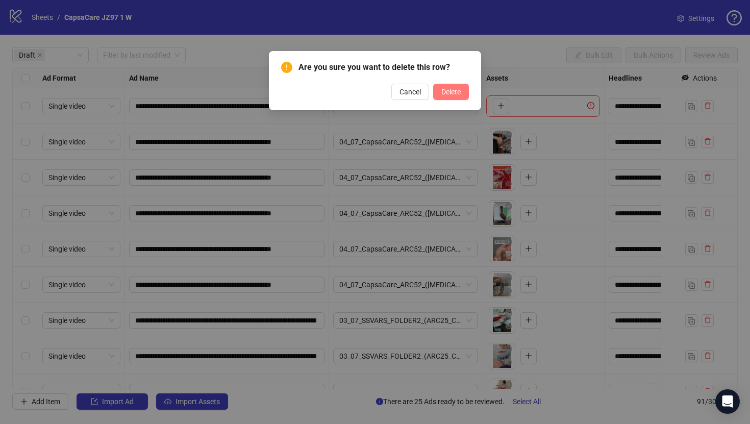
click at [449, 96] on button "Delete" at bounding box center [451, 92] width 36 height 16
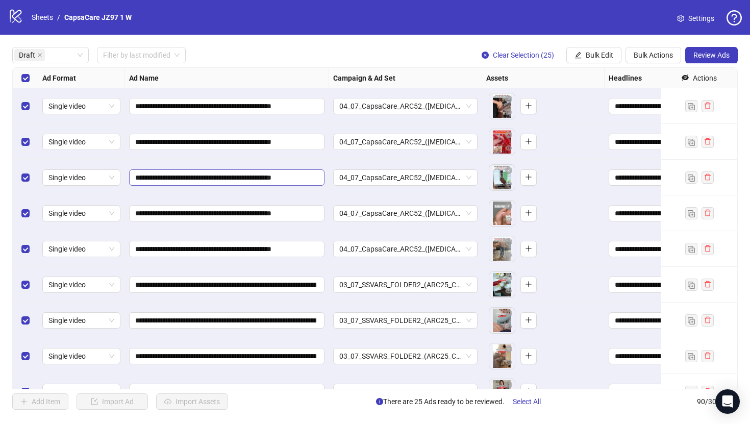
scroll to position [0, 343]
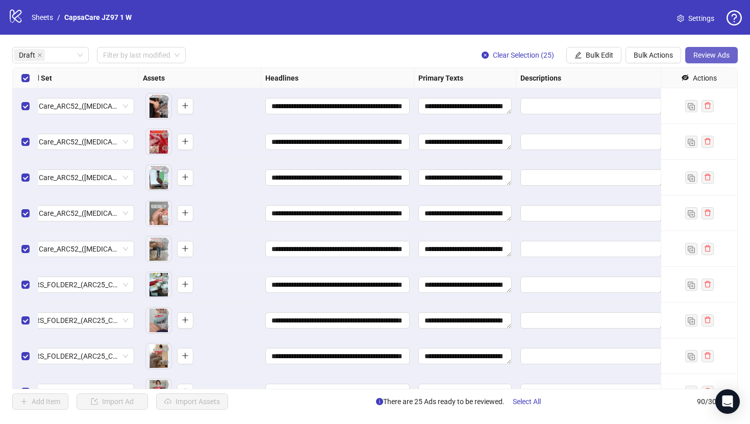
click at [701, 56] on span "Review Ads" at bounding box center [711, 55] width 36 height 8
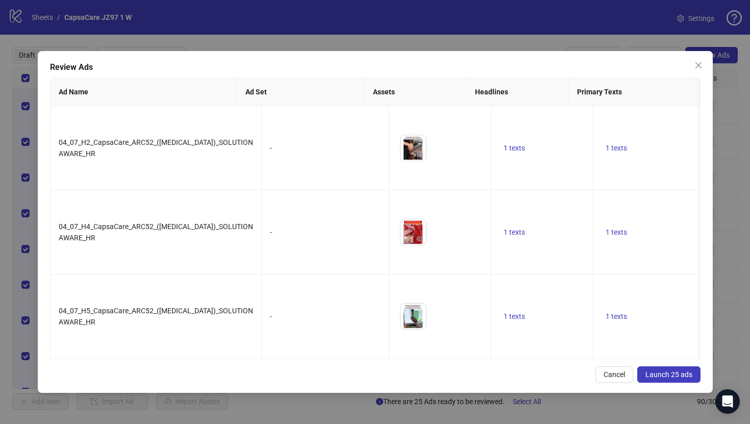
click at [663, 372] on span "Launch 25 ads" at bounding box center [668, 374] width 47 height 8
